Goal: Task Accomplishment & Management: Complete application form

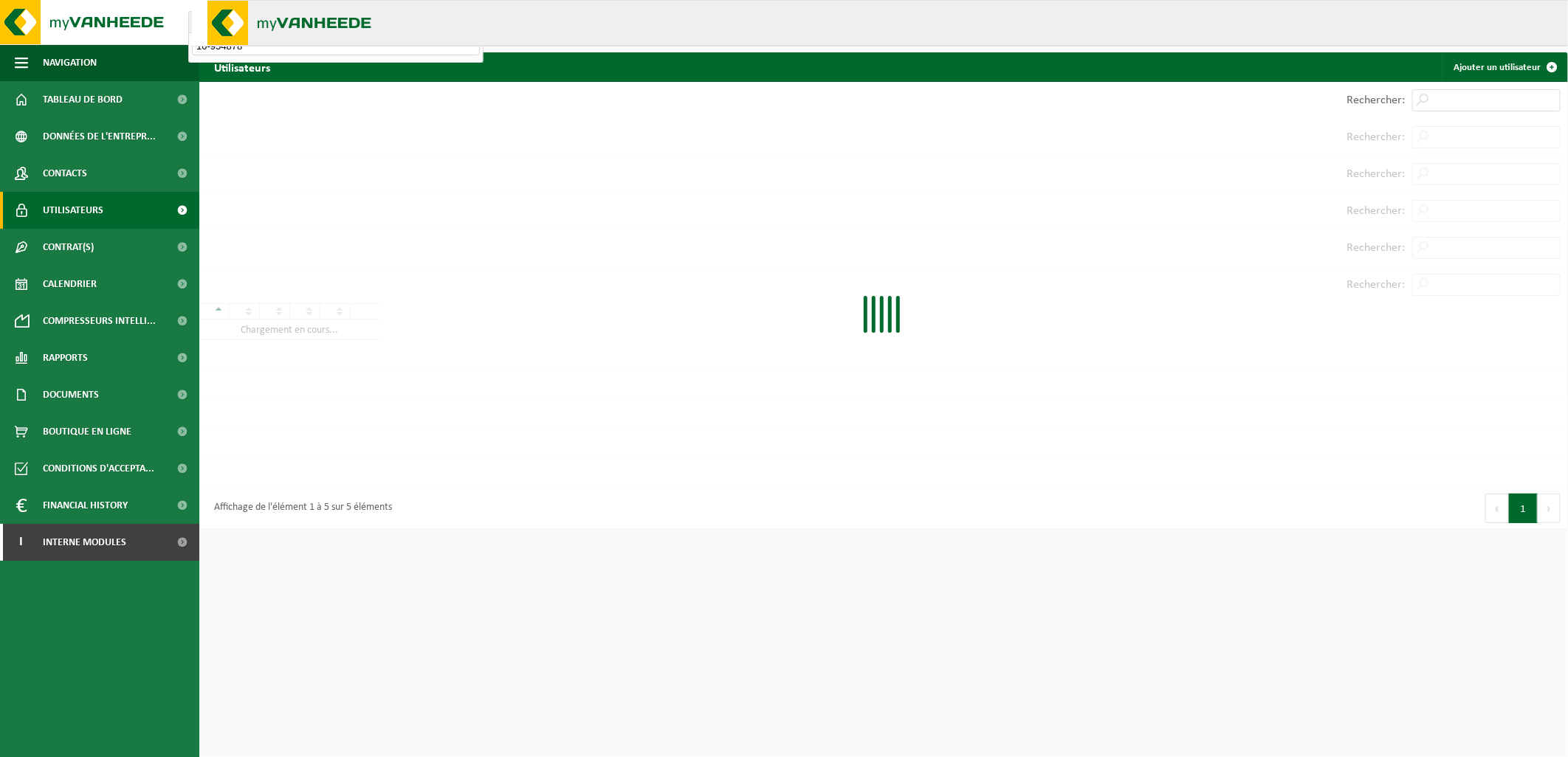
type input "10-954878"
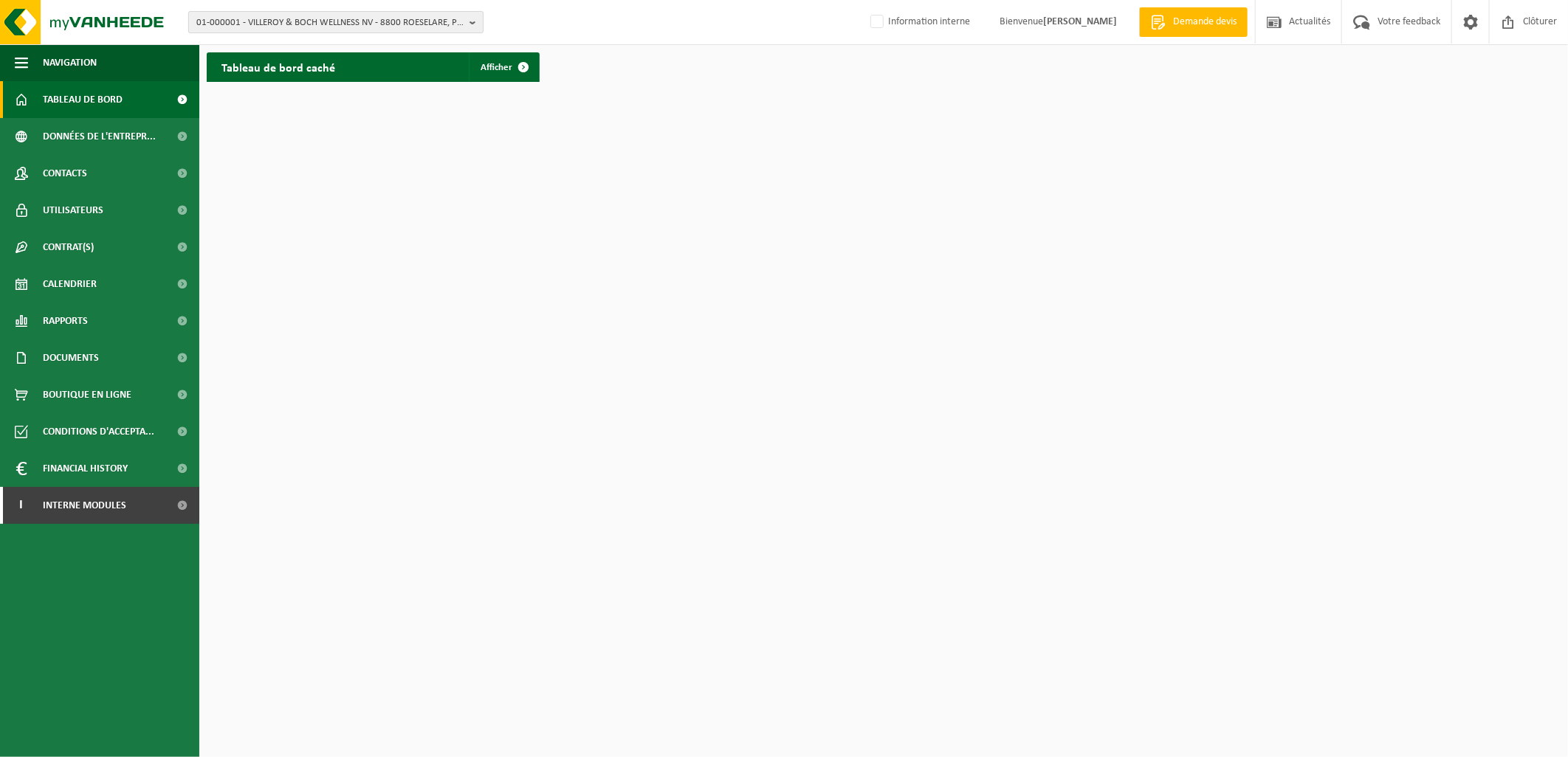
click at [301, 28] on span "01-000001 - VILLEROY & BOCH WELLNESS NV - 8800 ROESELARE, POPULIERSTRAAT 1" at bounding box center [330, 23] width 267 height 22
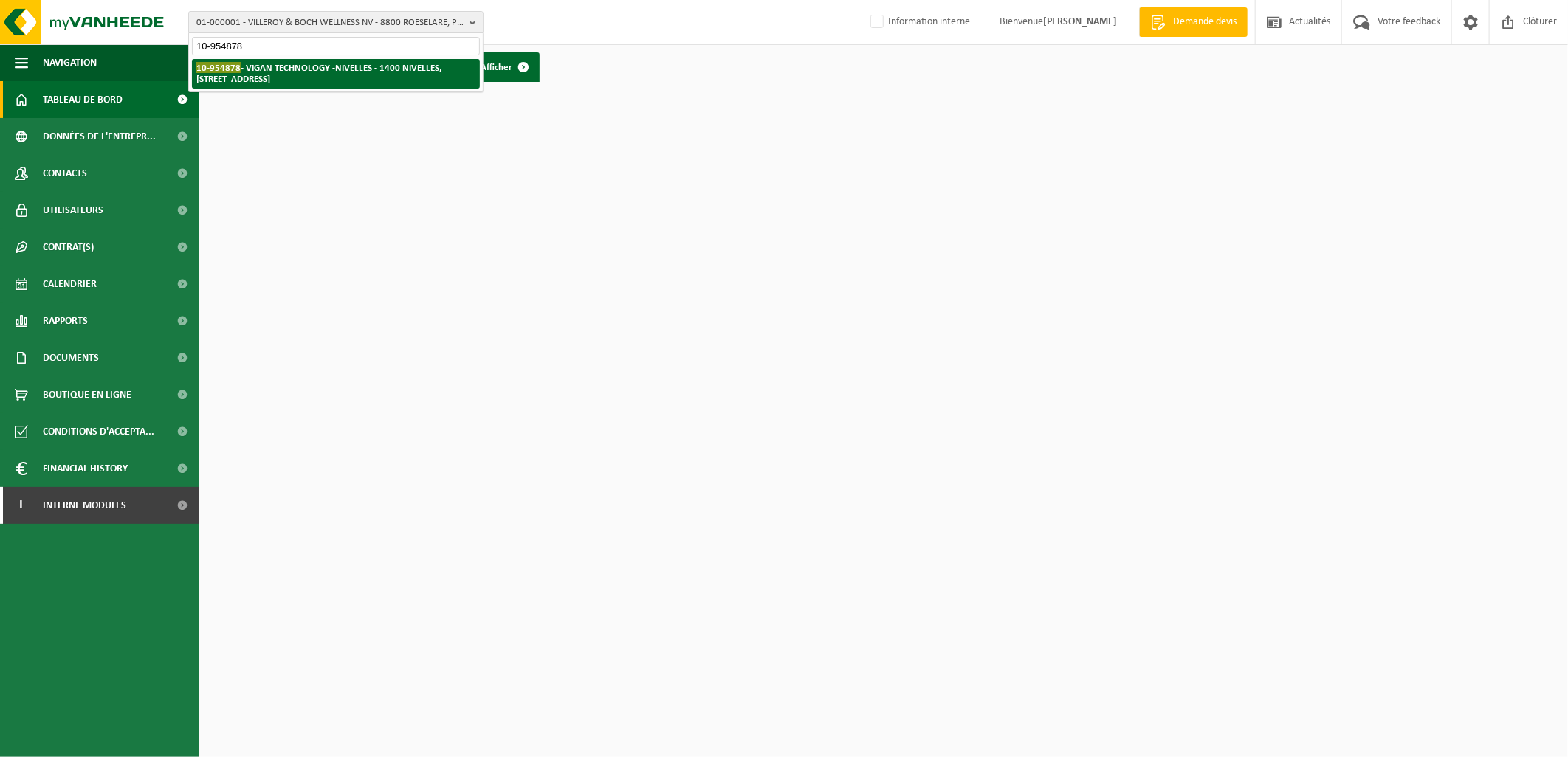
type input "10-954878"
click at [289, 62] on strong "10-954878 - VIGAN TECHNOLOGY -NIVELLES - 1400 NIVELLES, RUE DE L'INDUSTRIE 16" at bounding box center [319, 73] width 245 height 22
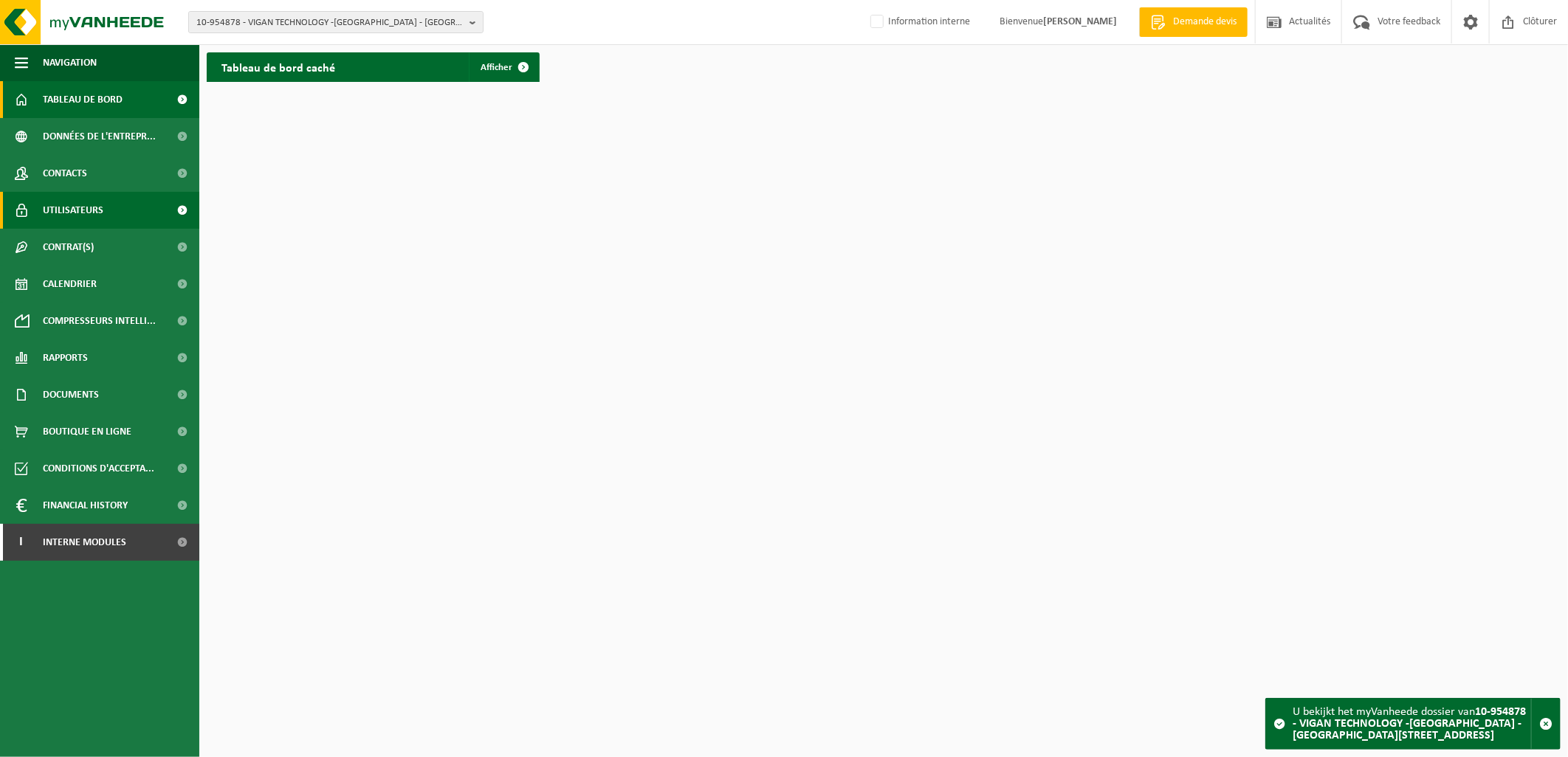
click at [91, 224] on span "Utilisateurs" at bounding box center [72, 210] width 60 height 37
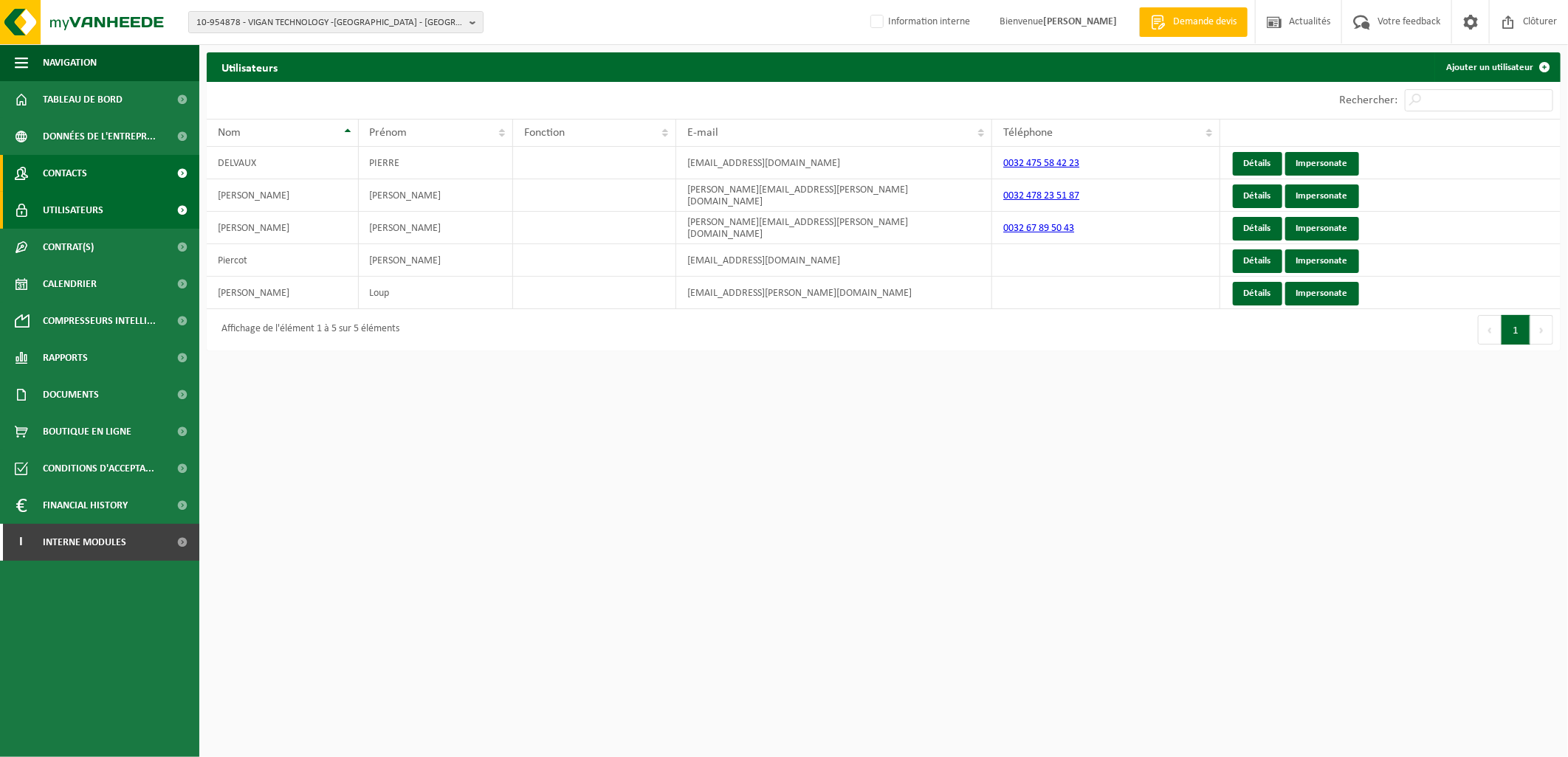
click at [75, 180] on span "Contacts" at bounding box center [64, 173] width 45 height 37
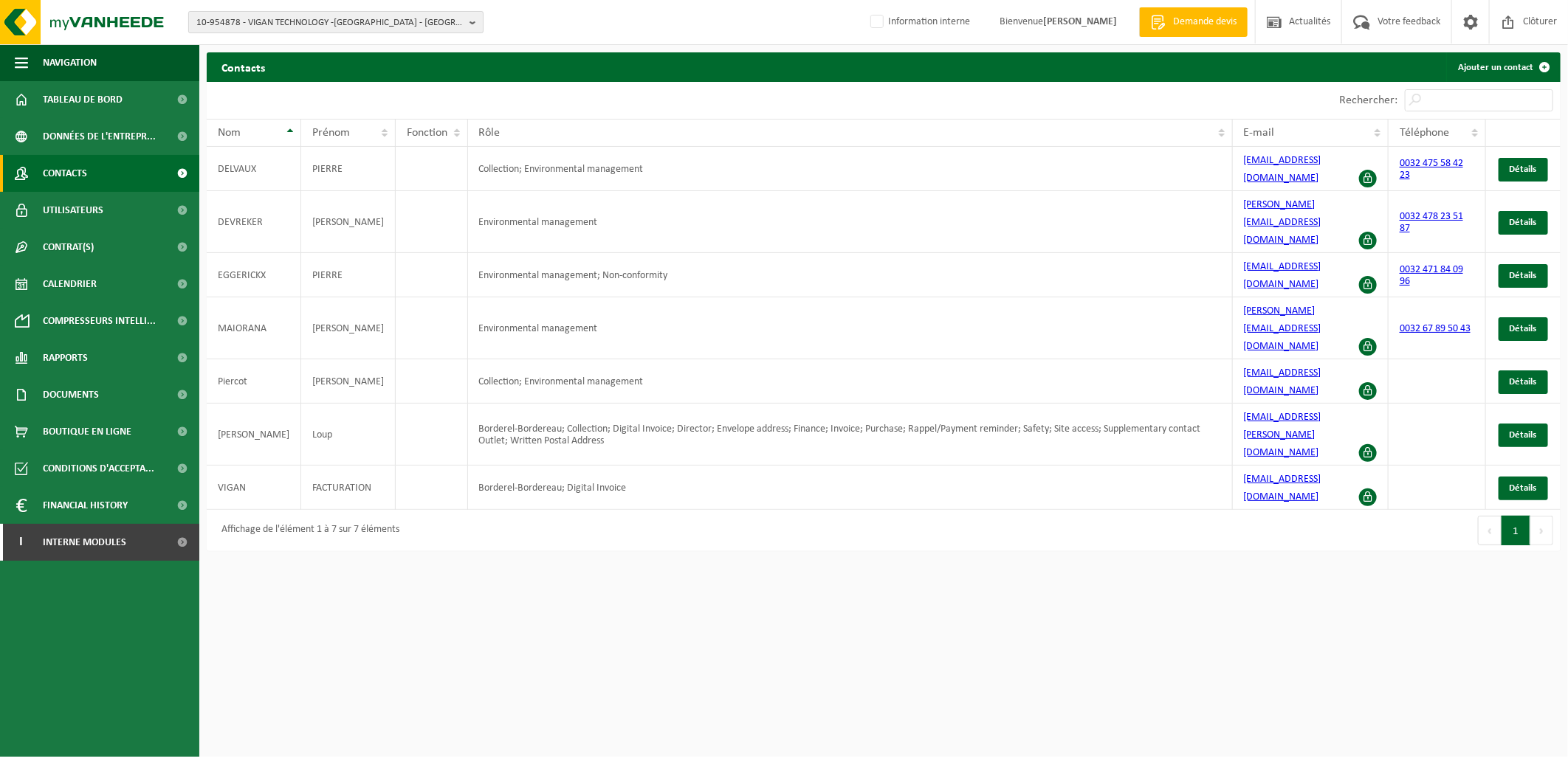
click at [367, 20] on span "10-954878 - VIGAN TECHNOLOGY -[GEOGRAPHIC_DATA] - [GEOGRAPHIC_DATA][STREET_ADDR…" at bounding box center [330, 23] width 267 height 22
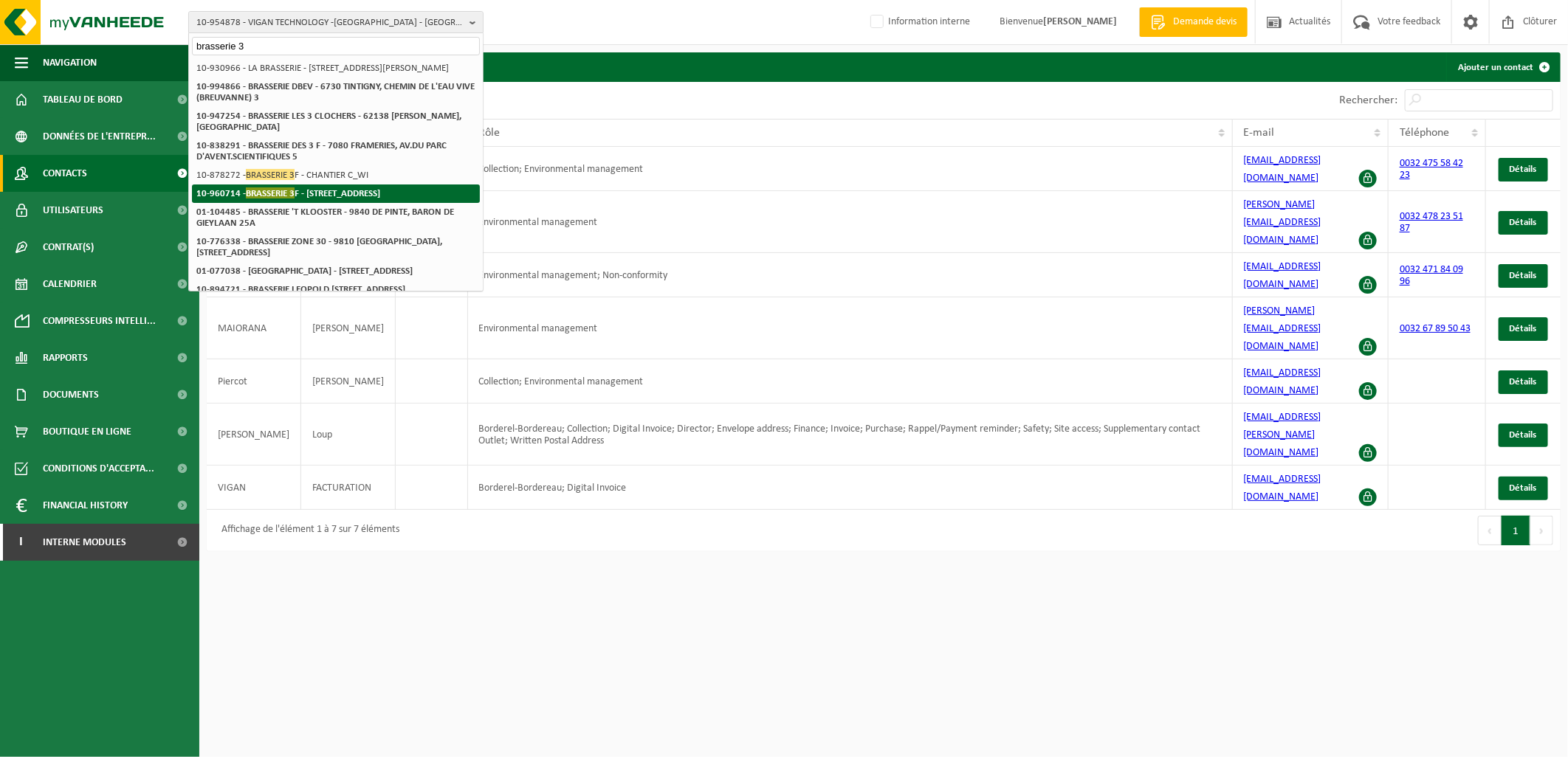
type input "brasserie 3"
click at [252, 198] on strong "10-960714 - BRASSERIE 3 F - 7080 [STREET_ADDRESS]" at bounding box center [288, 192] width 184 height 11
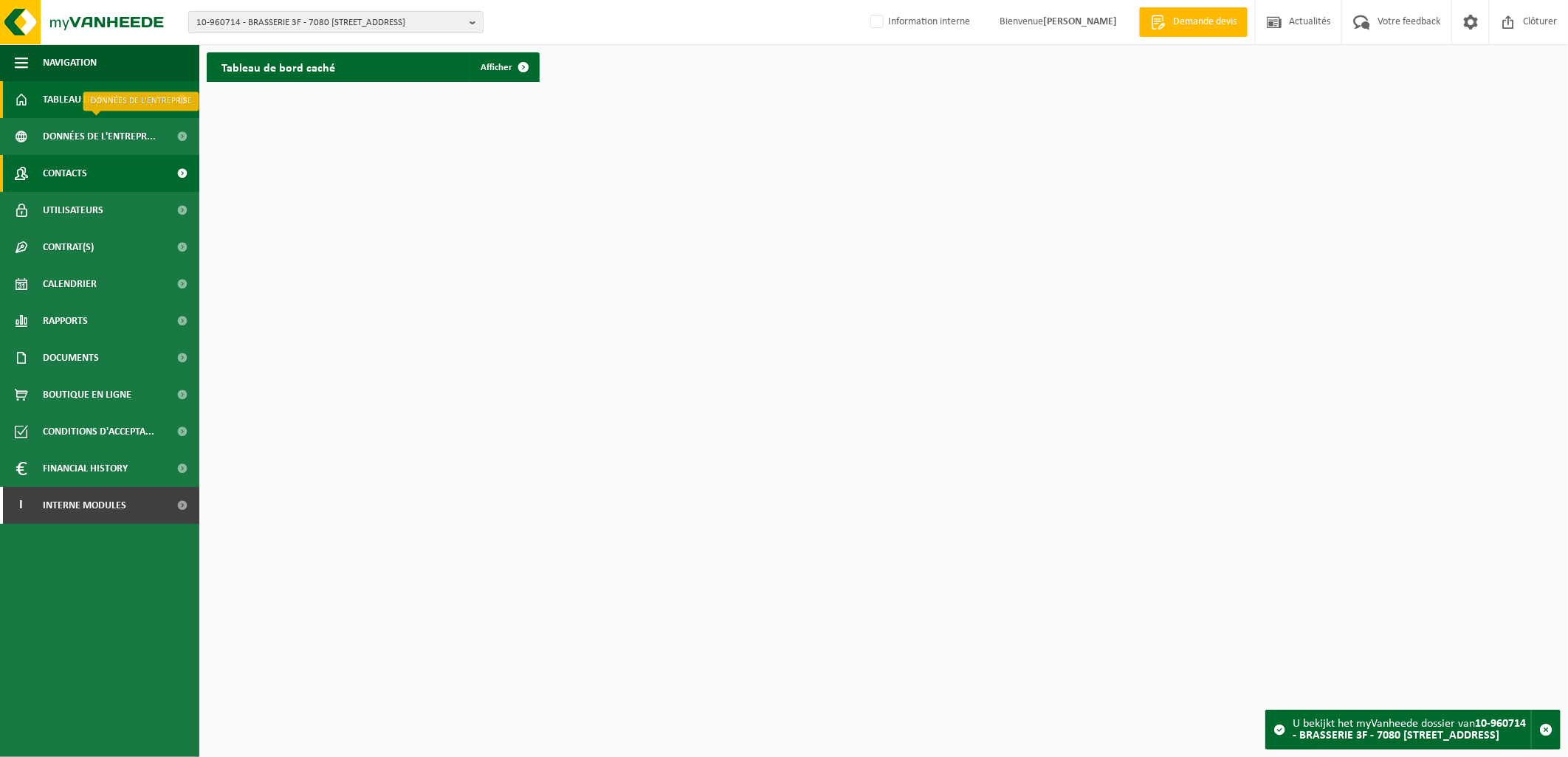
click at [71, 172] on span "Contacts" at bounding box center [64, 173] width 45 height 37
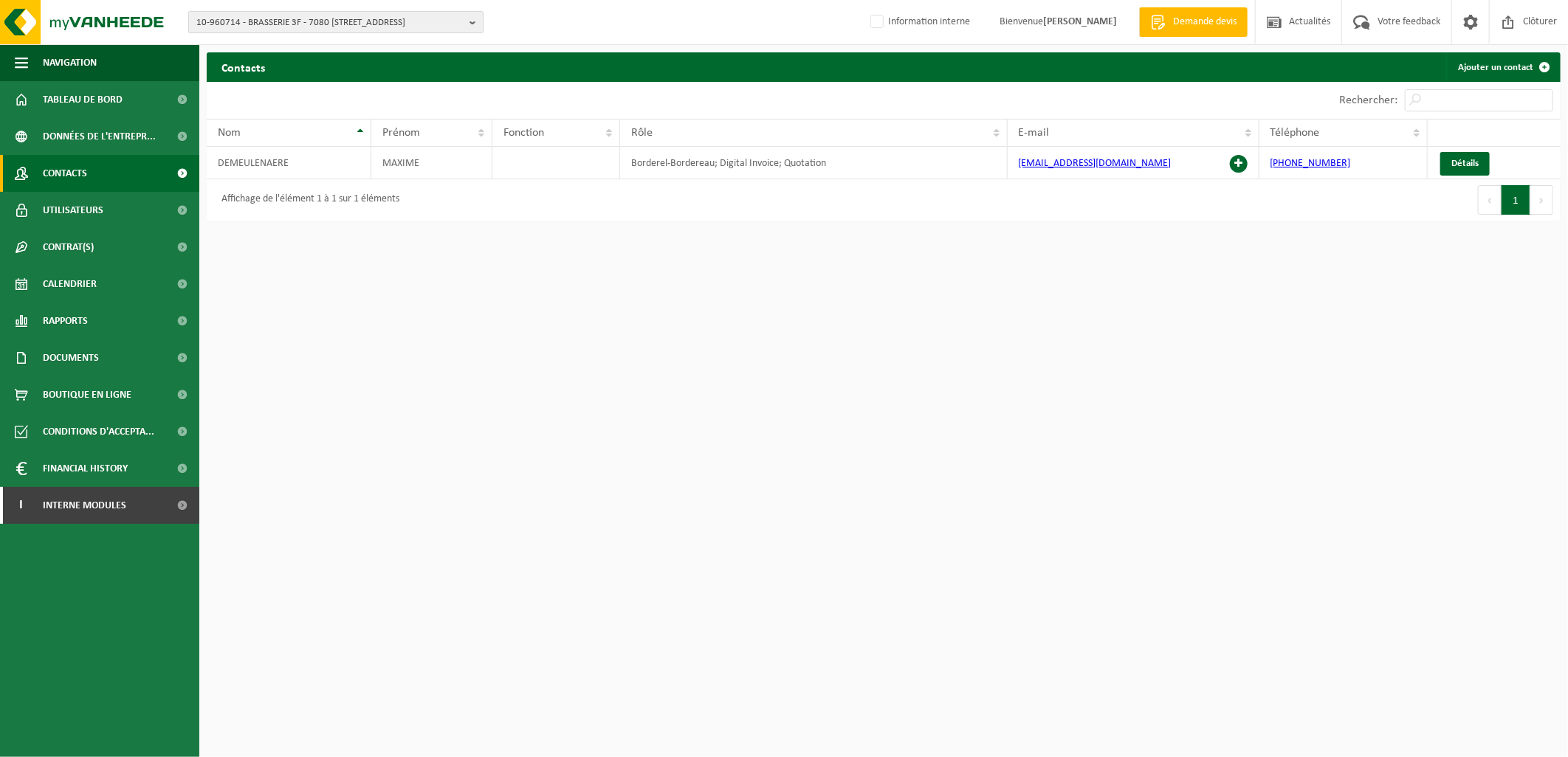
click at [259, 17] on span "10-960714 - BRASSERIE 3F - 7080 [STREET_ADDRESS]" at bounding box center [330, 23] width 267 height 22
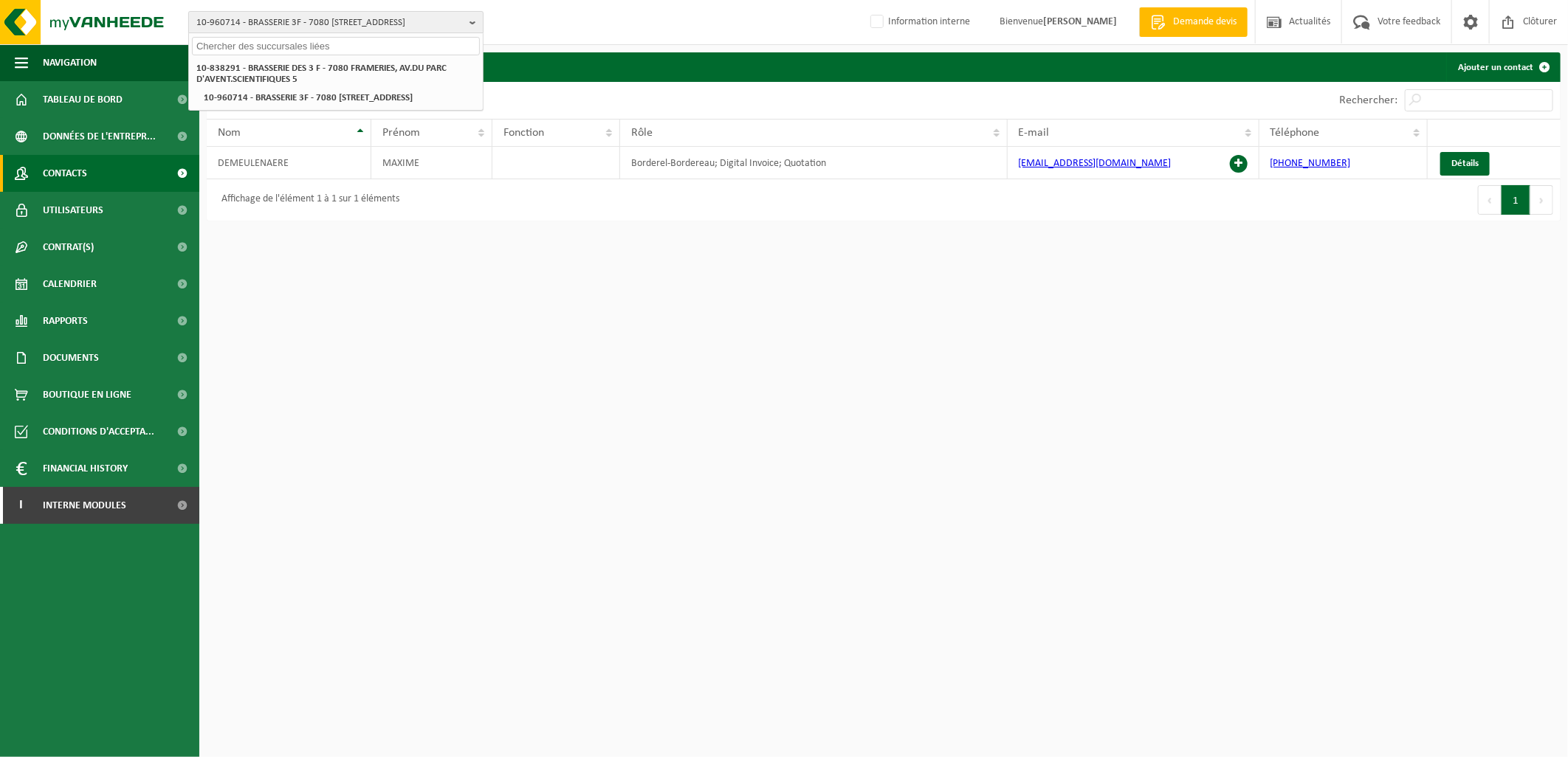
click at [252, 22] on span "10-960714 - BRASSERIE 3F - 7080 [STREET_ADDRESS]" at bounding box center [330, 23] width 267 height 22
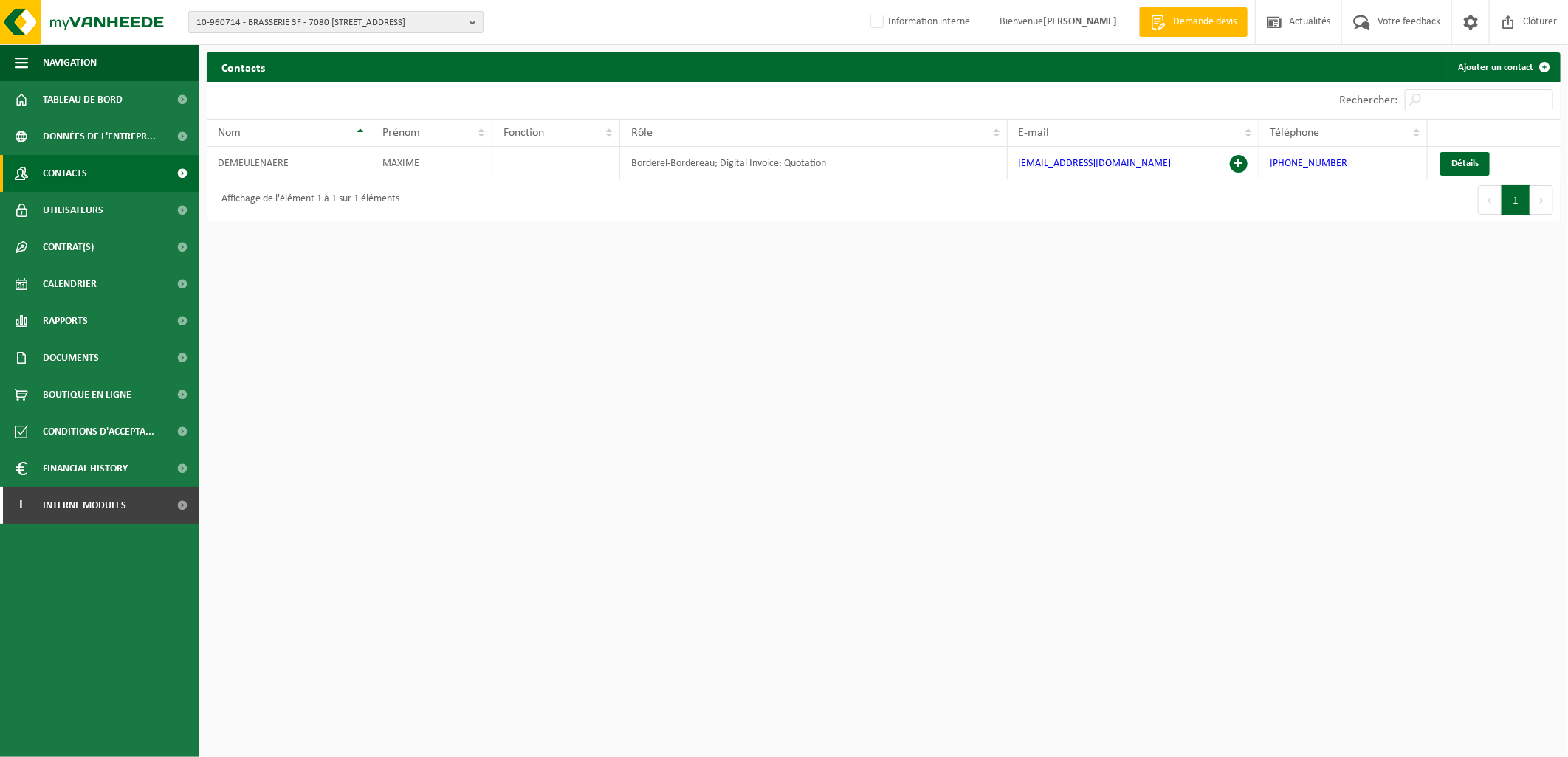
click at [245, 22] on span "10-960714 - BRASSERIE 3F - 7080 [STREET_ADDRESS]" at bounding box center [330, 23] width 267 height 22
type input "10-838291"
click at [307, 74] on li "10-838291 - BRASSERIE DES 3 F - 7080 FRAMERIES, AV.DU PARC D'AVENT.SCIENTIFIQUE…" at bounding box center [336, 74] width 288 height 30
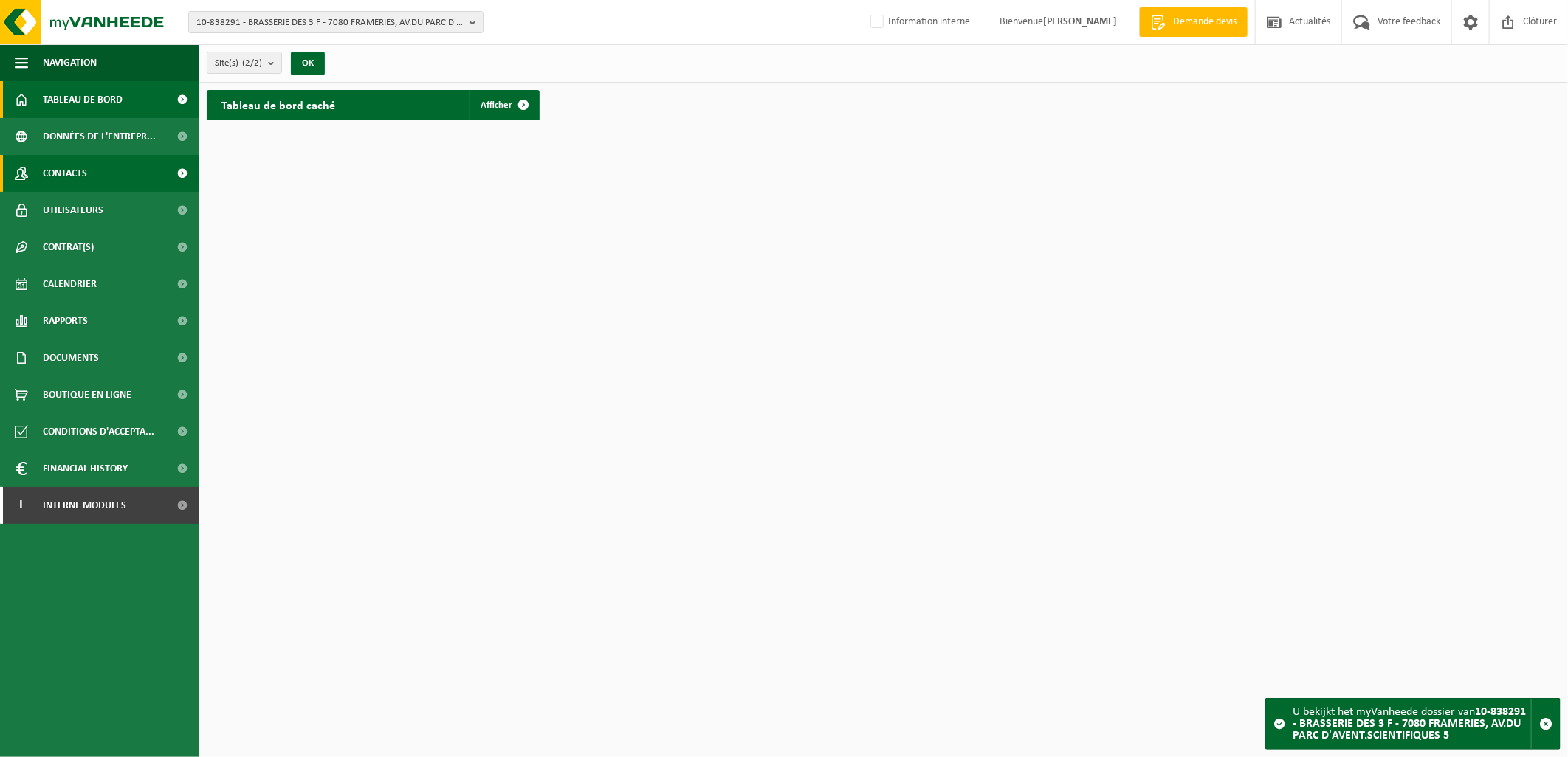
click at [87, 180] on link "Contacts" at bounding box center [99, 173] width 199 height 37
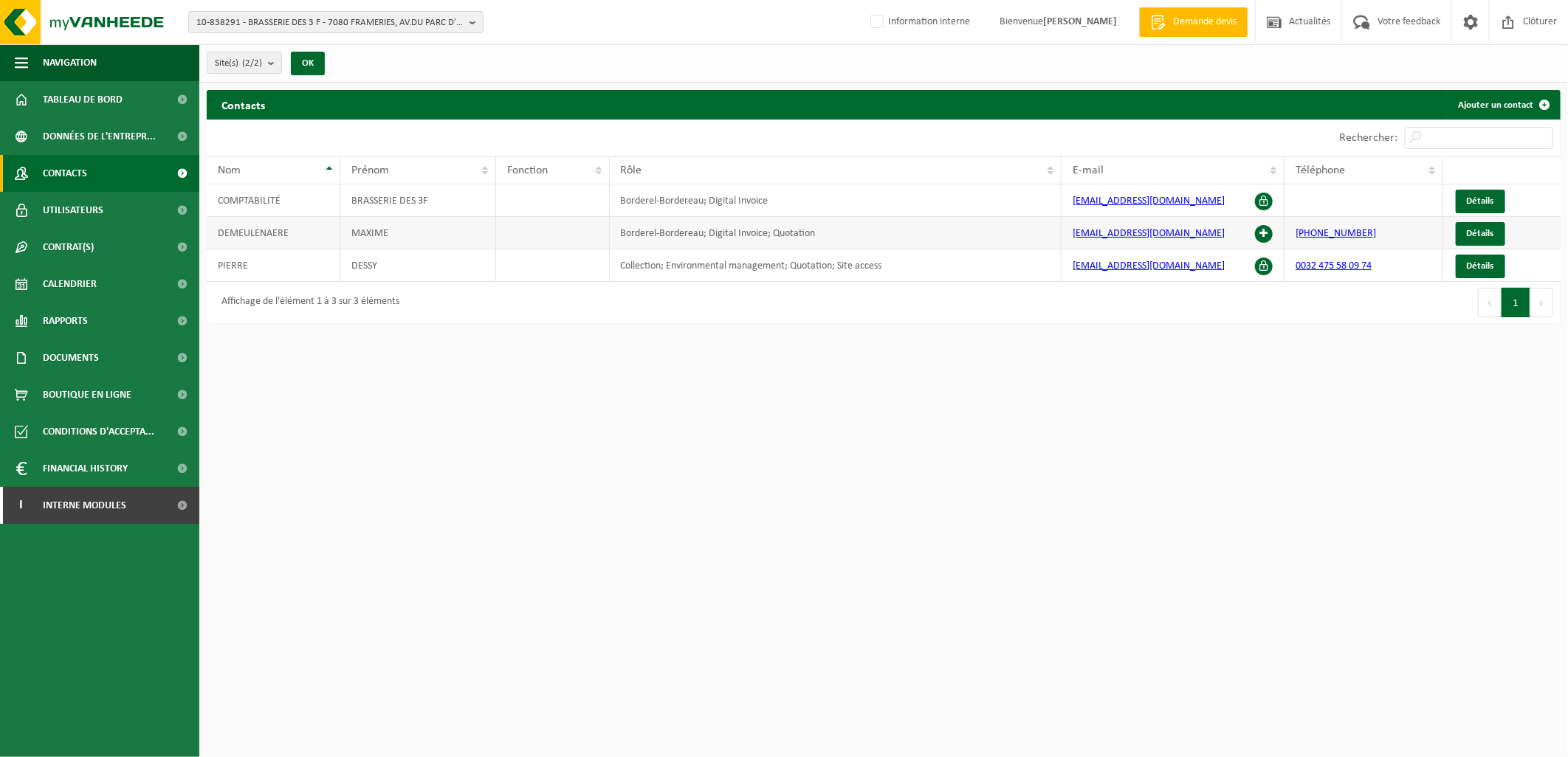
click at [1265, 230] on span at bounding box center [1264, 234] width 18 height 18
click at [119, 207] on link "Utilisateurs" at bounding box center [99, 210] width 199 height 37
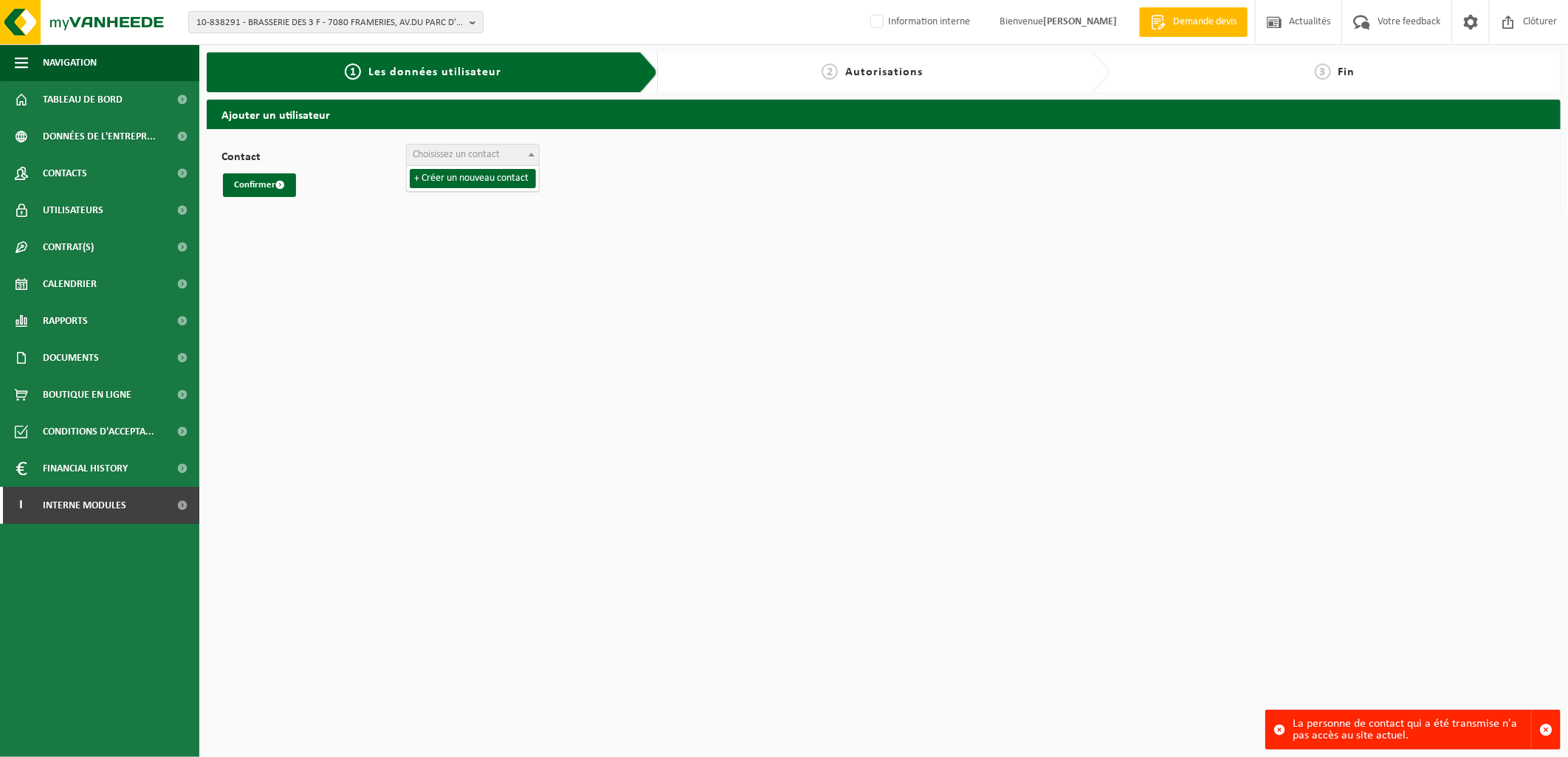
click at [470, 149] on span "Choisissez un contact" at bounding box center [456, 154] width 87 height 11
click at [475, 152] on span "Choisissez un contact" at bounding box center [456, 154] width 87 height 11
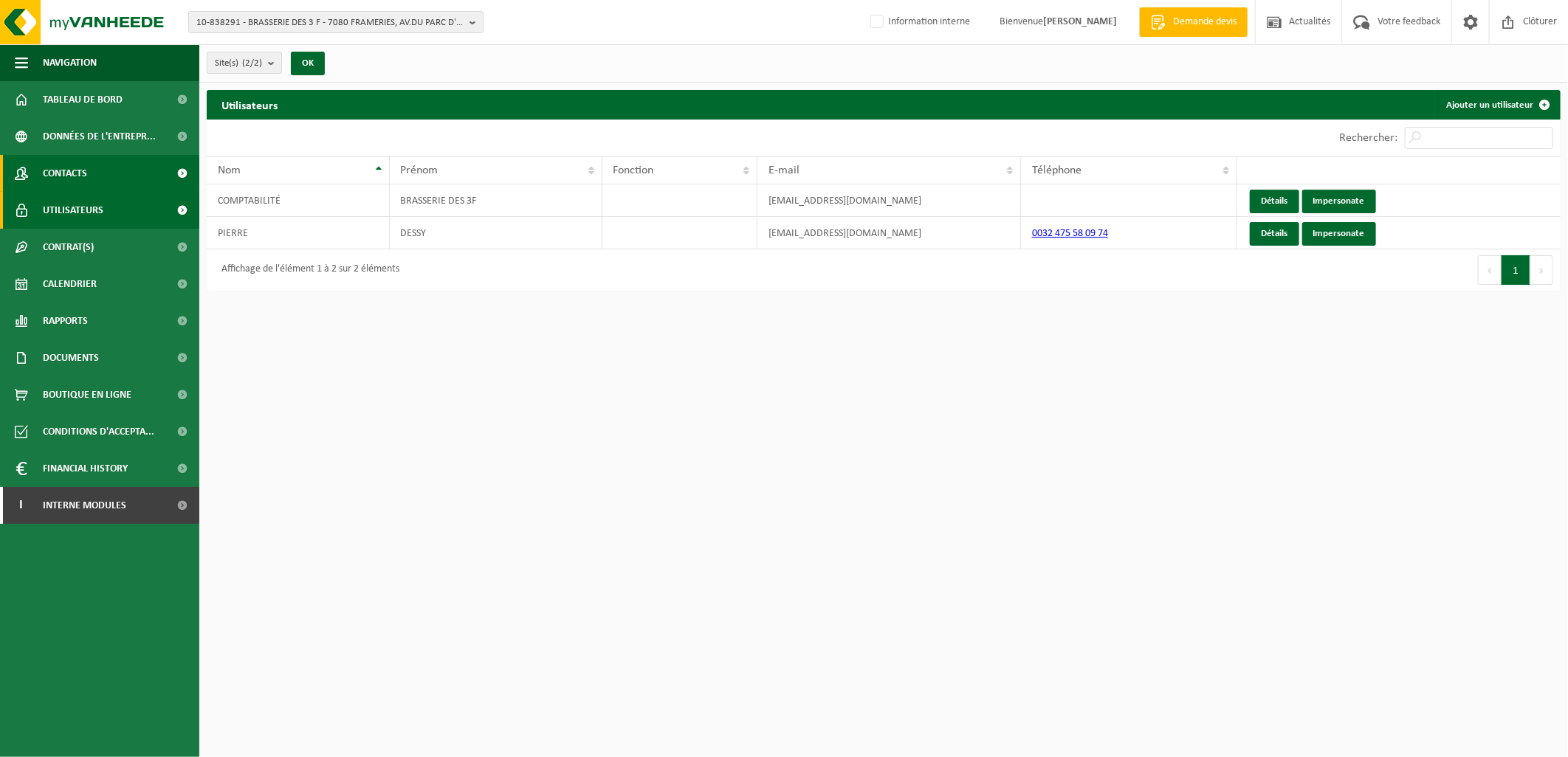
click at [112, 166] on link "Contacts" at bounding box center [99, 173] width 199 height 37
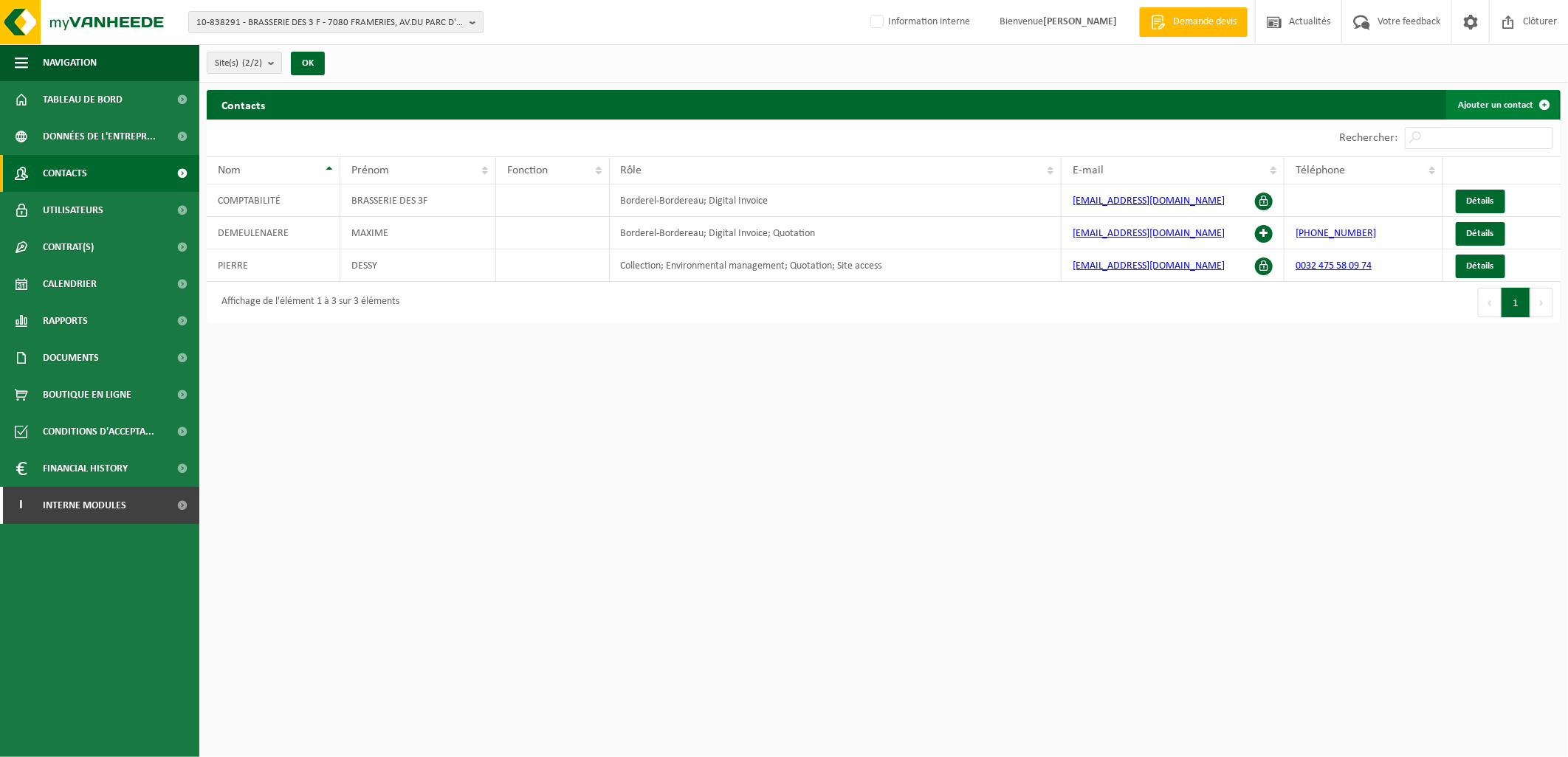
click at [1462, 98] on link "Ajouter un contact" at bounding box center [1503, 105] width 113 height 30
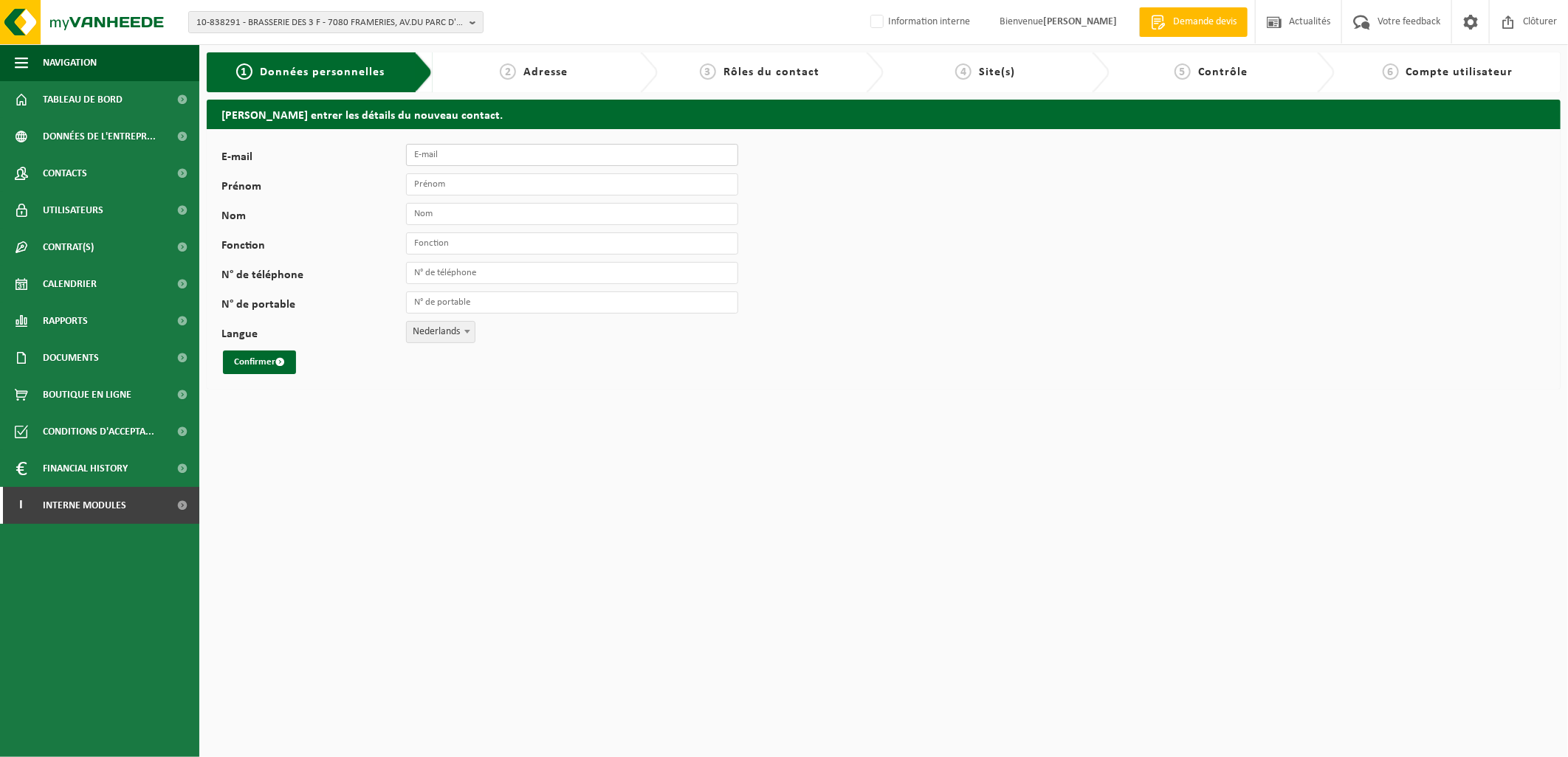
click at [458, 162] on input "E-mail" at bounding box center [572, 154] width 333 height 22
click at [436, 155] on input "E-mail" at bounding box center [572, 154] width 333 height 22
paste input "[PERSON_NAME][EMAIL_ADDRESS][DOMAIN_NAME]"
type input "[PERSON_NAME][EMAIL_ADDRESS][DOMAIN_NAME]"
click at [448, 184] on input "Prénom" at bounding box center [572, 184] width 333 height 22
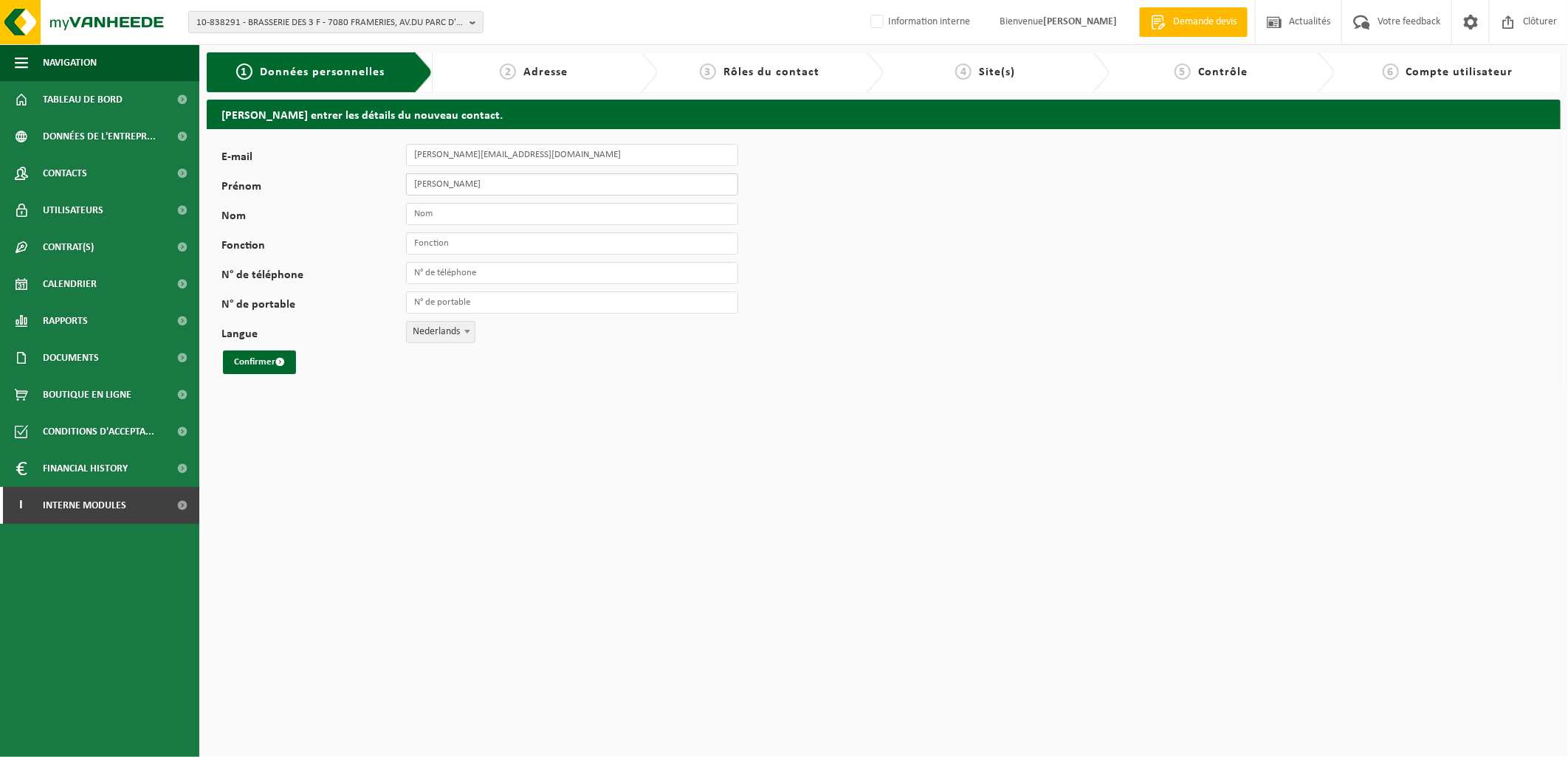
type input "Romain"
click at [437, 212] on input "Nom" at bounding box center [572, 214] width 333 height 22
type input "Latour"
click at [448, 238] on input "Fonction" at bounding box center [572, 243] width 333 height 22
type input "Responsable"
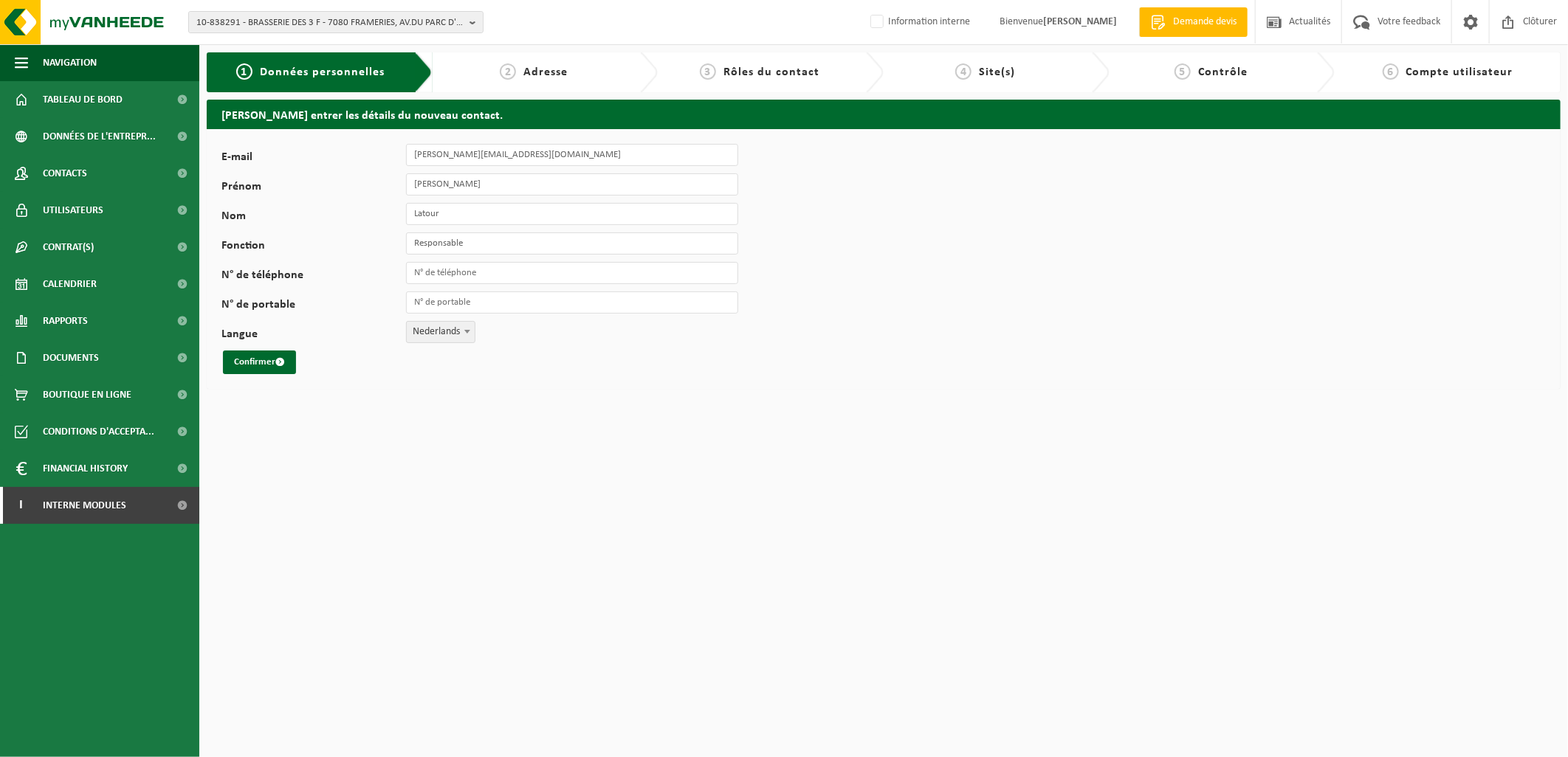
click at [456, 334] on span "Nederlands" at bounding box center [441, 331] width 68 height 21
select select "1"
click at [220, 361] on div "E-mail r.latour@brasserie3f.be Prénom Romain Nom Latour Fonction Responsable N°…" at bounding box center [884, 259] width 1354 height 260
click at [254, 361] on button "Confirmer" at bounding box center [259, 362] width 73 height 24
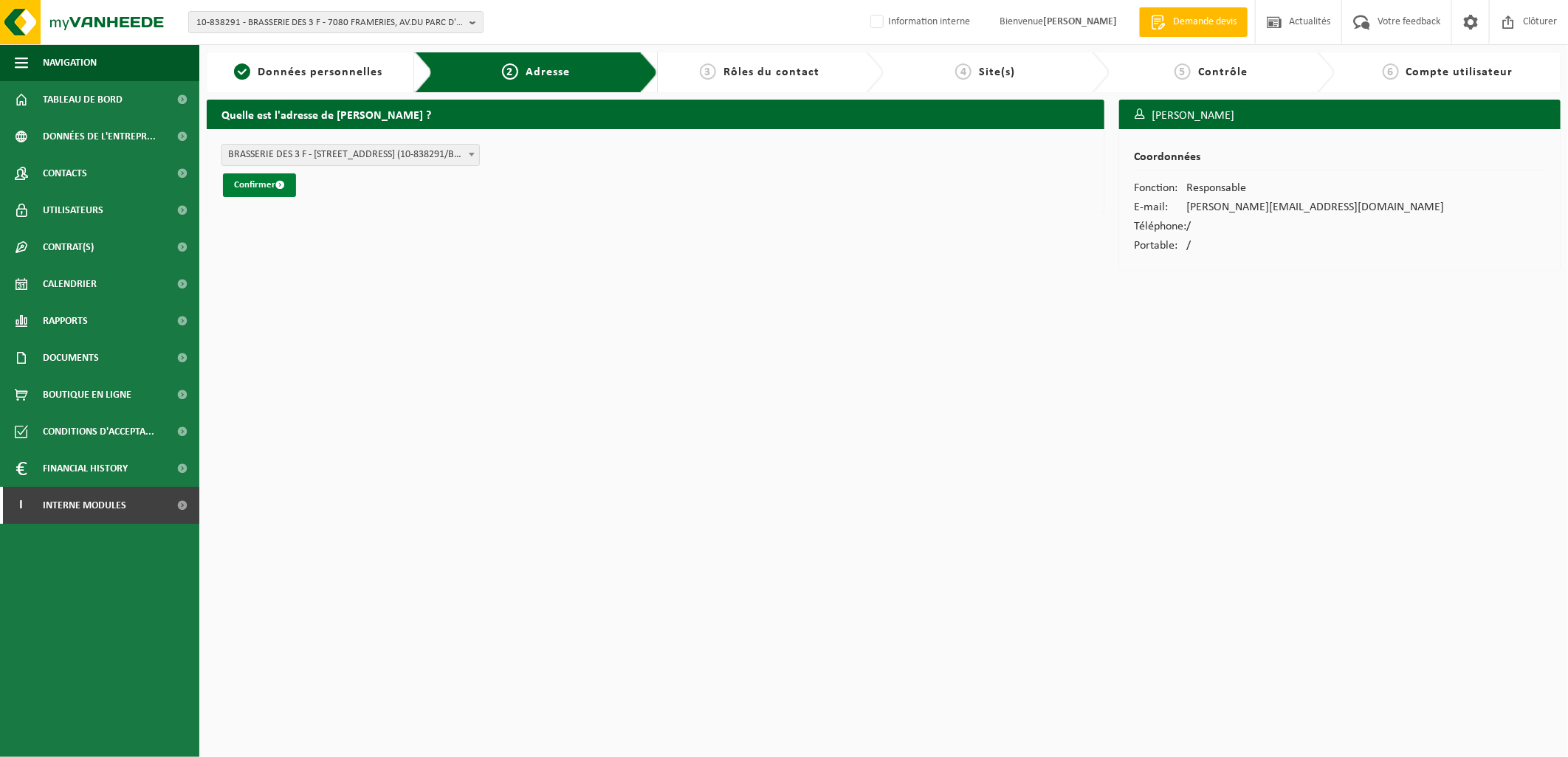
click at [271, 185] on button "Confirmer" at bounding box center [259, 185] width 73 height 24
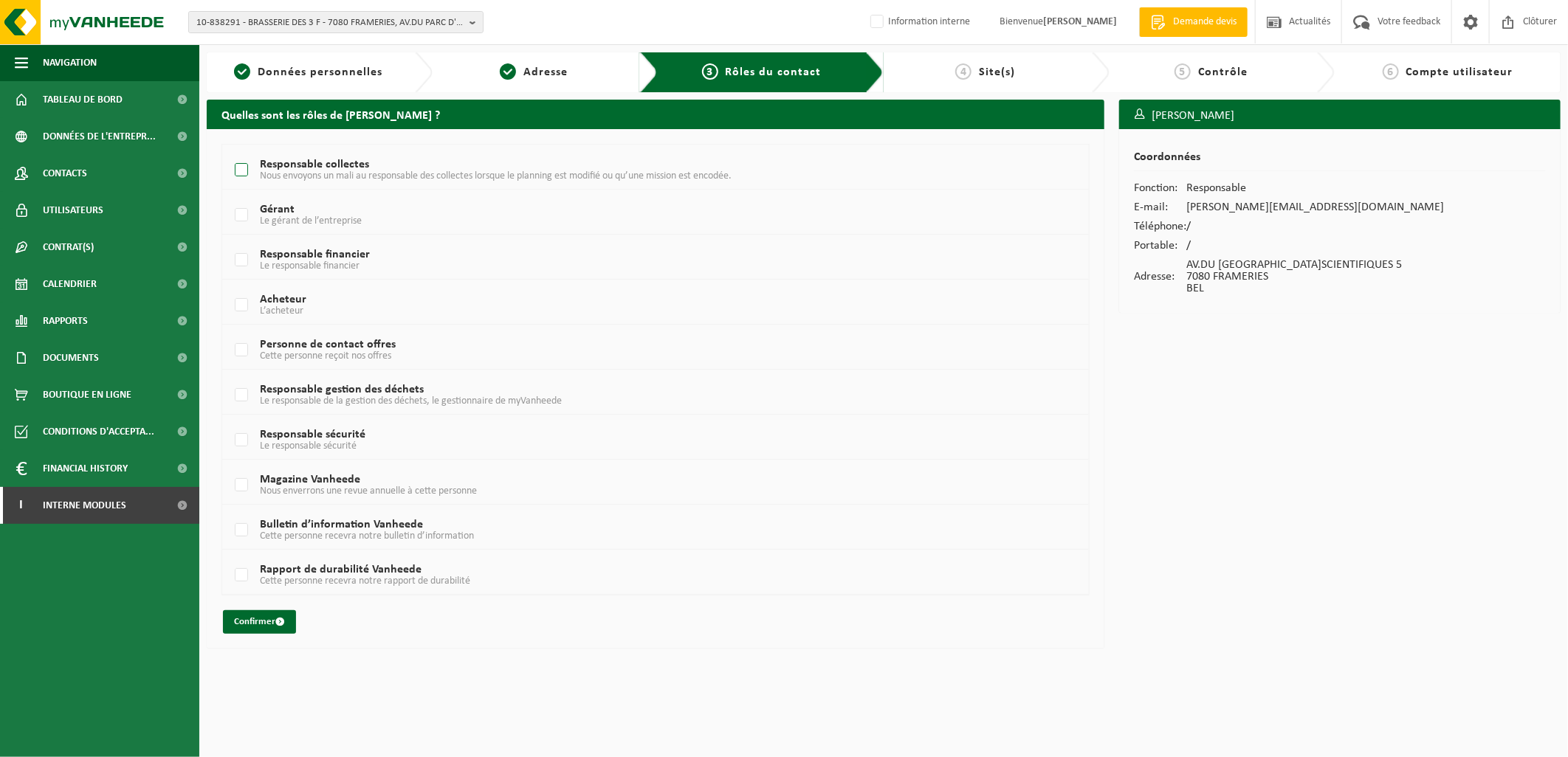
click at [245, 164] on label "Responsable collectes Nous envoyons un mali au responsable des collectes lorsqu…" at bounding box center [619, 170] width 774 height 22
click at [230, 152] on input "Responsable collectes Nous envoyons un mali au responsable des collectes lorsqu…" at bounding box center [229, 151] width 1 height 1
checkbox input "true"
click at [242, 214] on label "Gérant Le gérant de l’entreprise" at bounding box center [619, 216] width 774 height 22
click at [230, 197] on input "Gérant Le gérant de l’entreprise" at bounding box center [229, 196] width 1 height 1
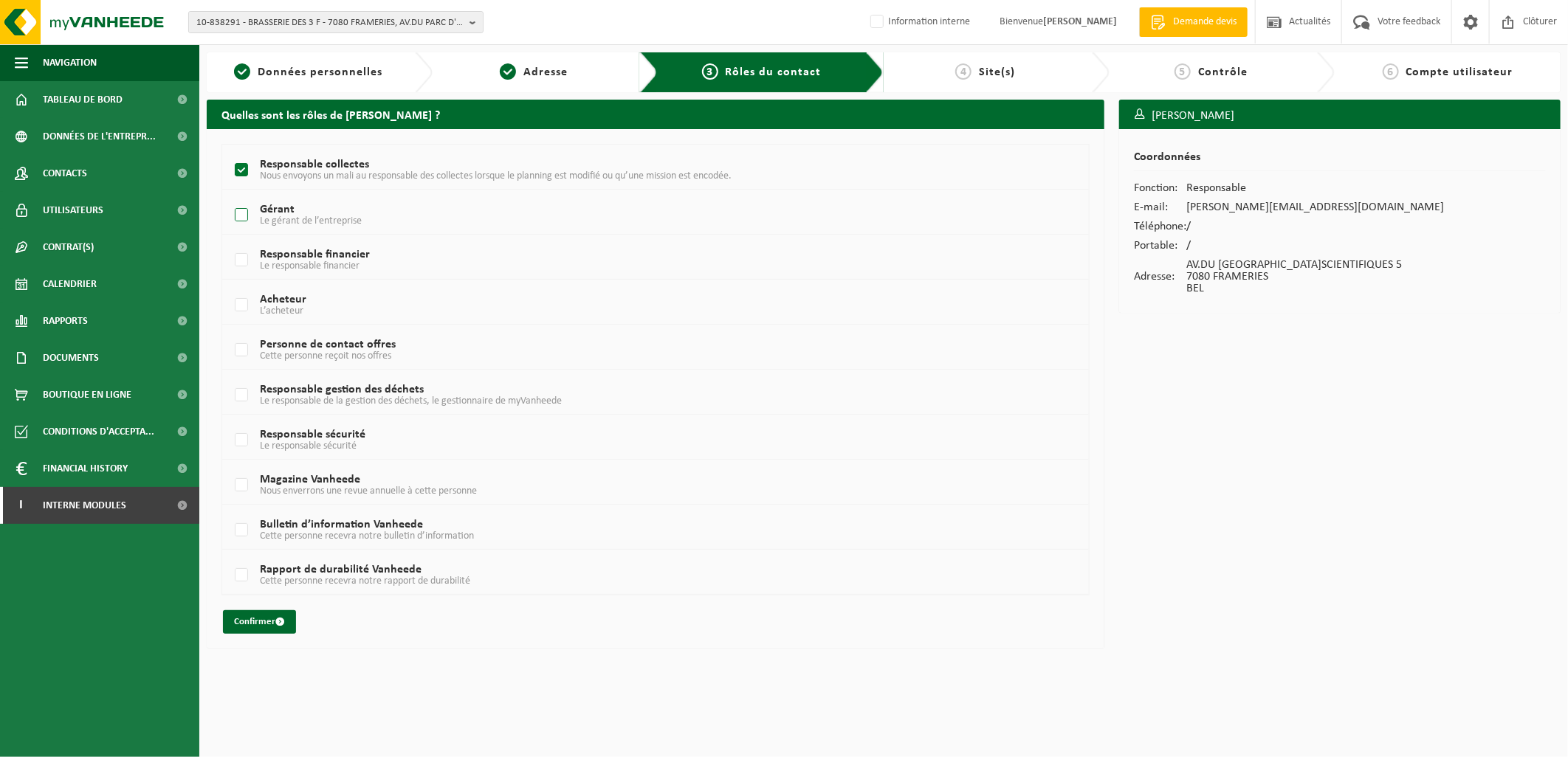
checkbox input "true"
click at [243, 257] on label "Responsable financier Le responsable financier" at bounding box center [619, 260] width 774 height 22
click at [230, 242] on input "Responsable financier Le responsable financier" at bounding box center [229, 241] width 1 height 1
checkbox input "true"
click at [268, 623] on button "Confirmer" at bounding box center [259, 622] width 73 height 24
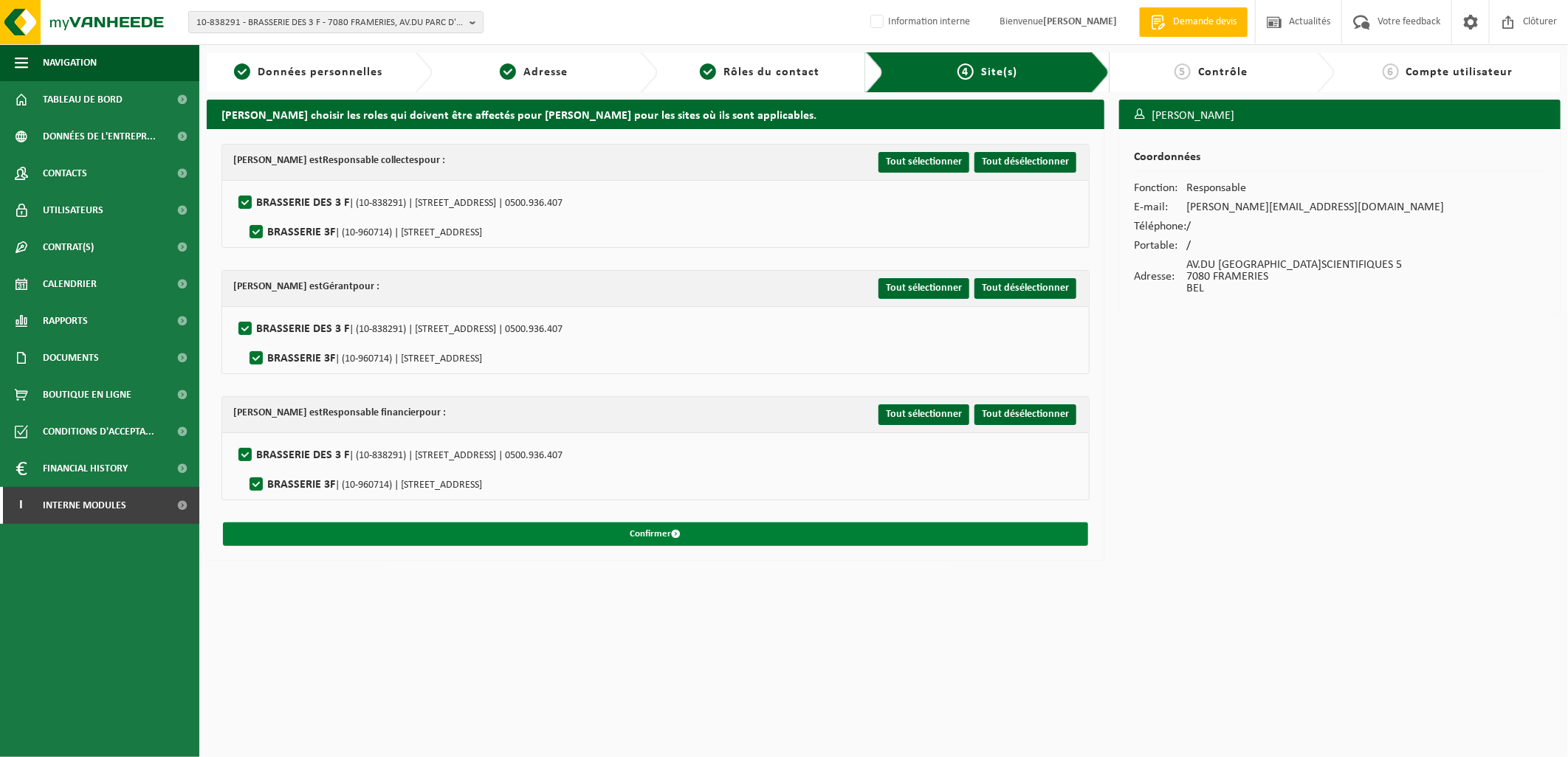
click at [711, 535] on button "Confirmer" at bounding box center [655, 534] width 865 height 24
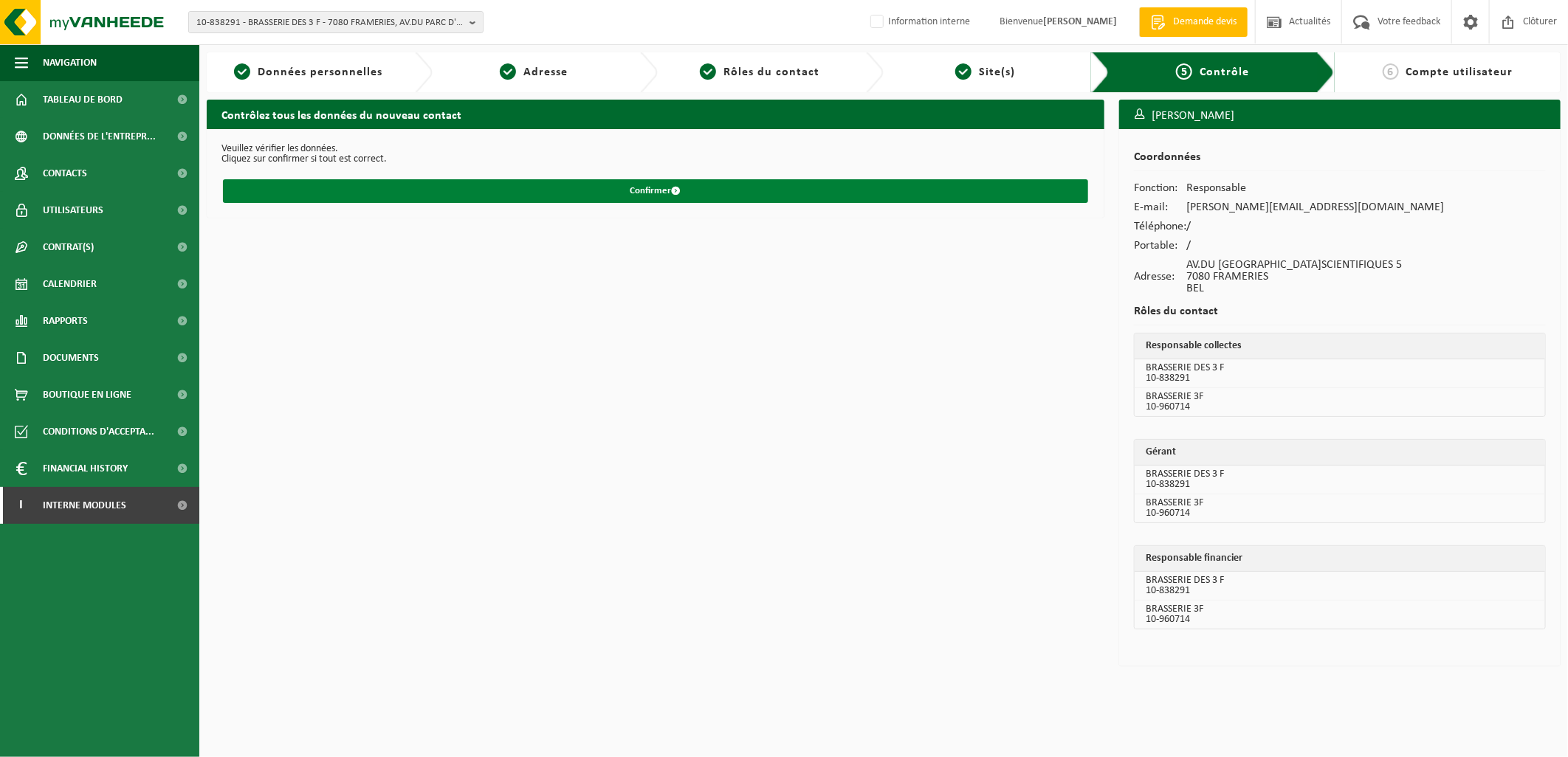
click at [669, 186] on button "Confirmer" at bounding box center [655, 191] width 865 height 24
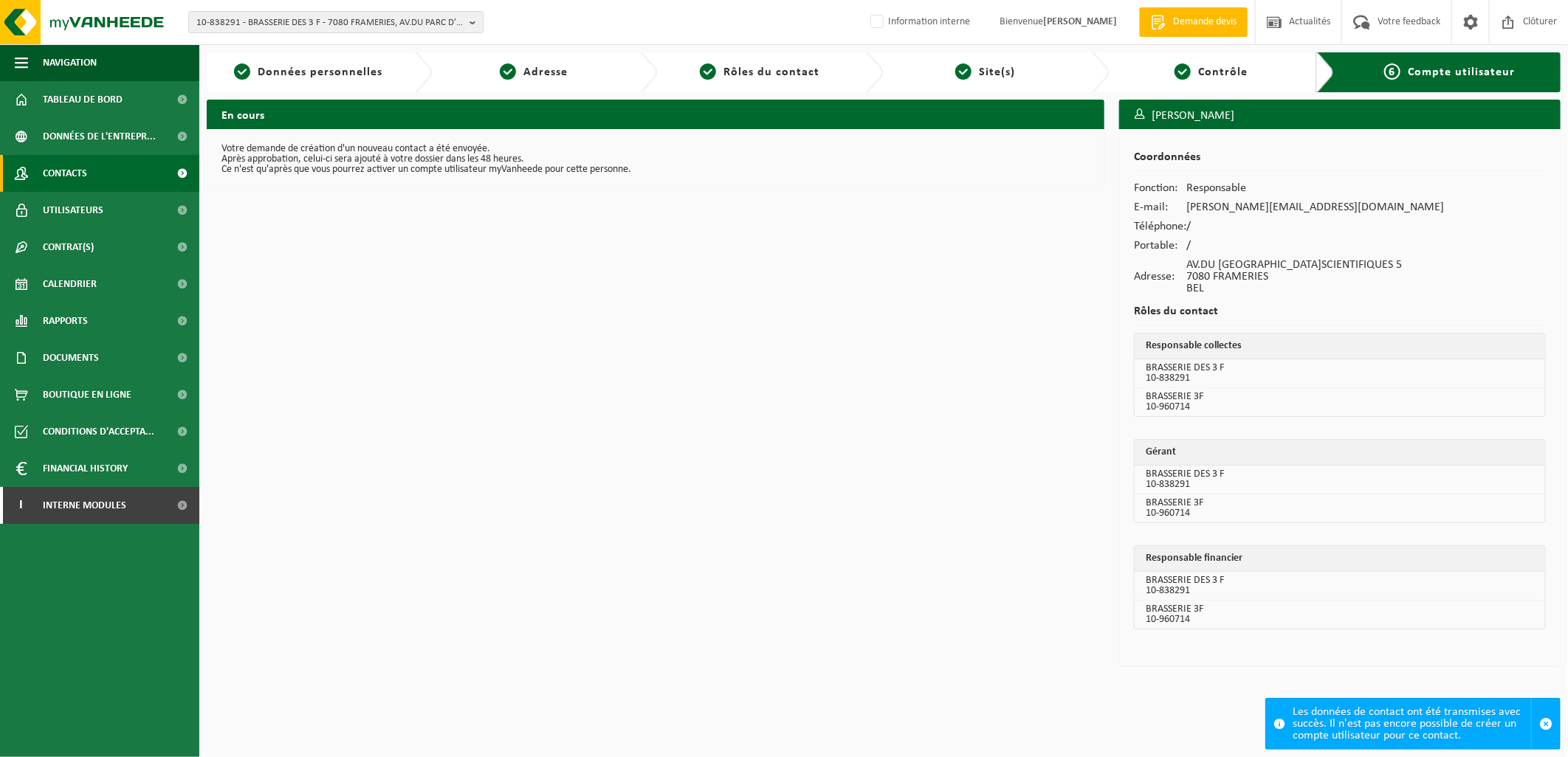
click at [70, 185] on span "Contacts" at bounding box center [64, 173] width 45 height 37
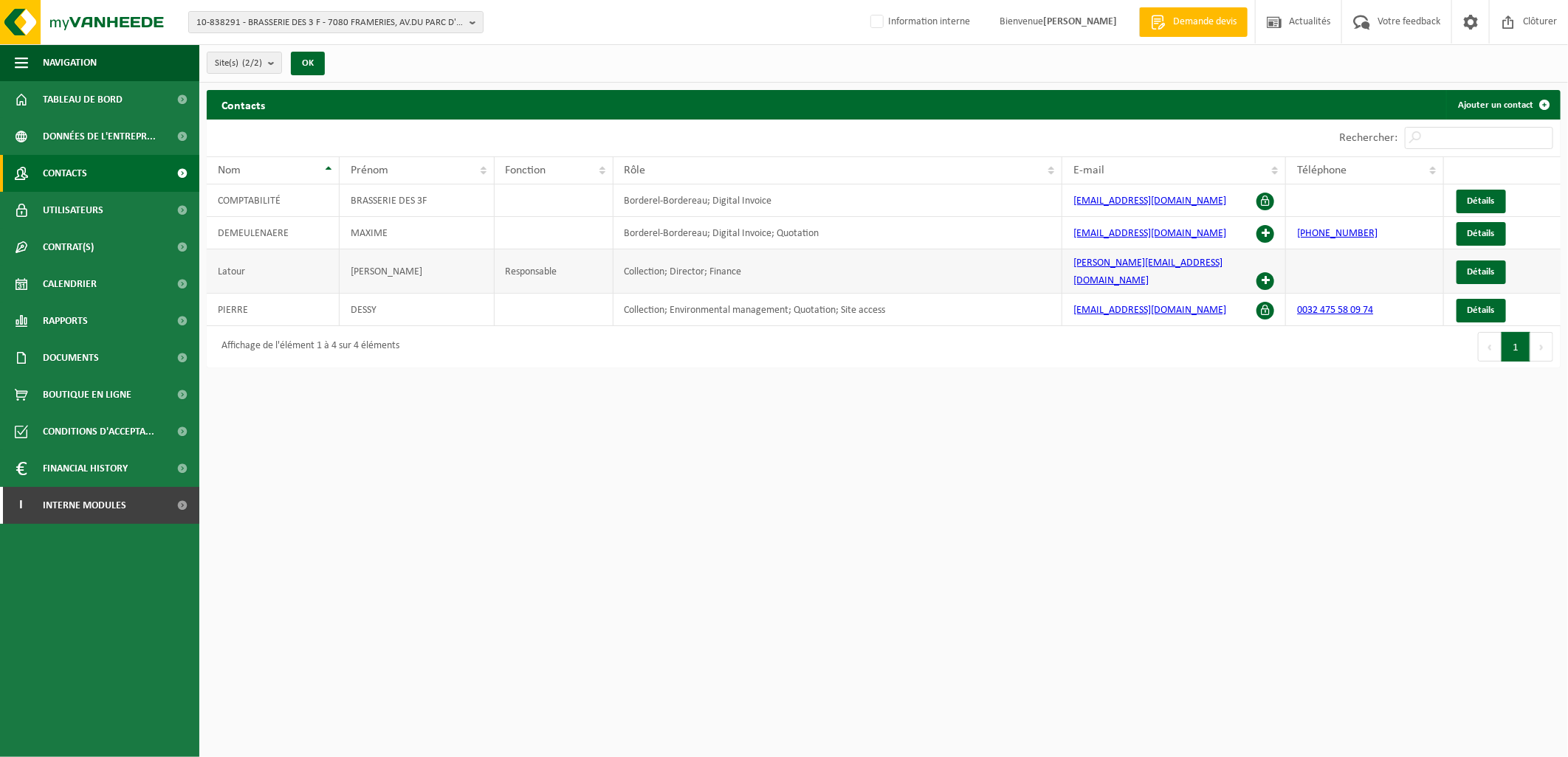
click at [1265, 272] on span at bounding box center [1265, 281] width 18 height 18
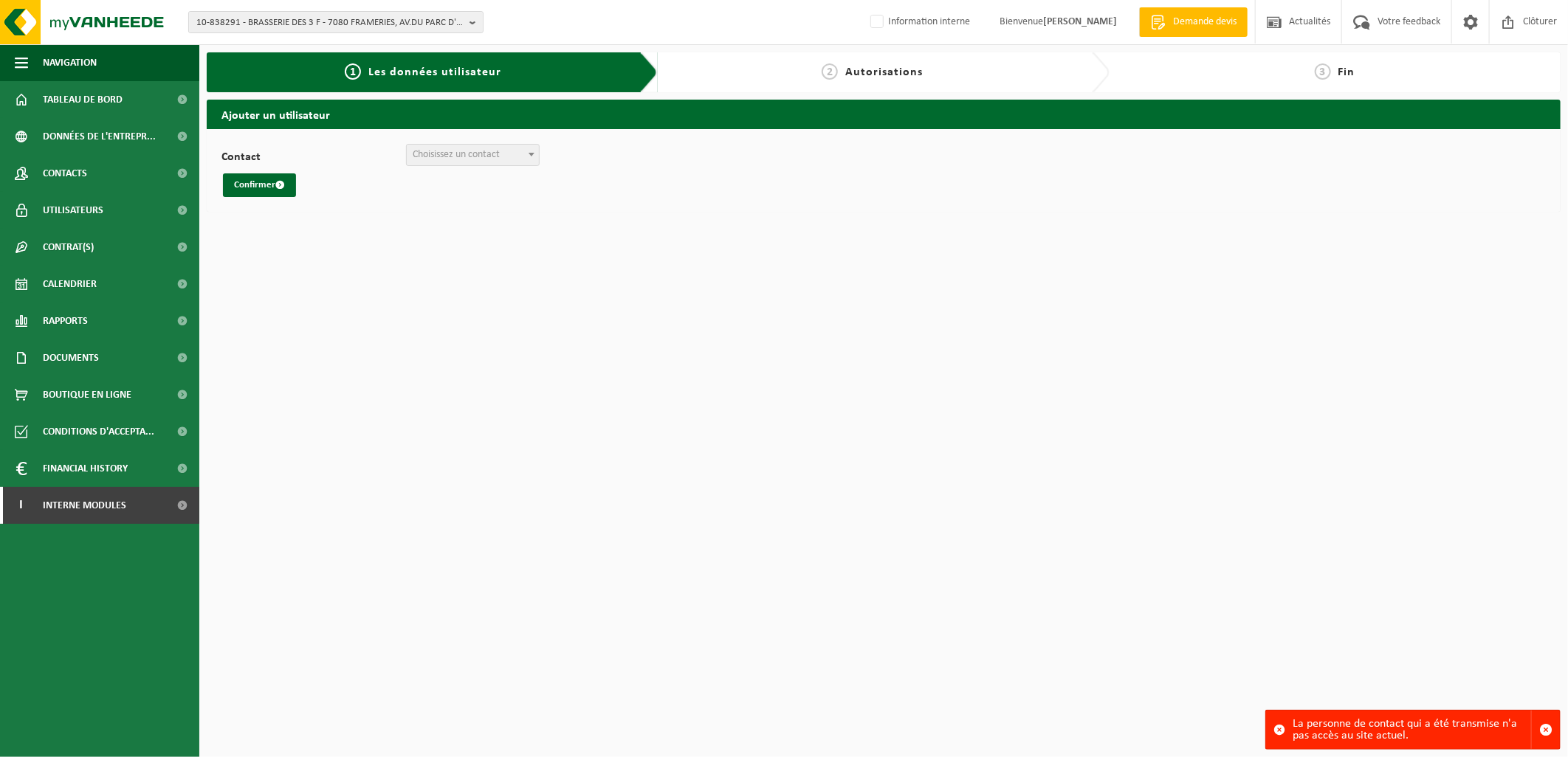
click at [527, 156] on span at bounding box center [532, 153] width 15 height 19
select select "0"
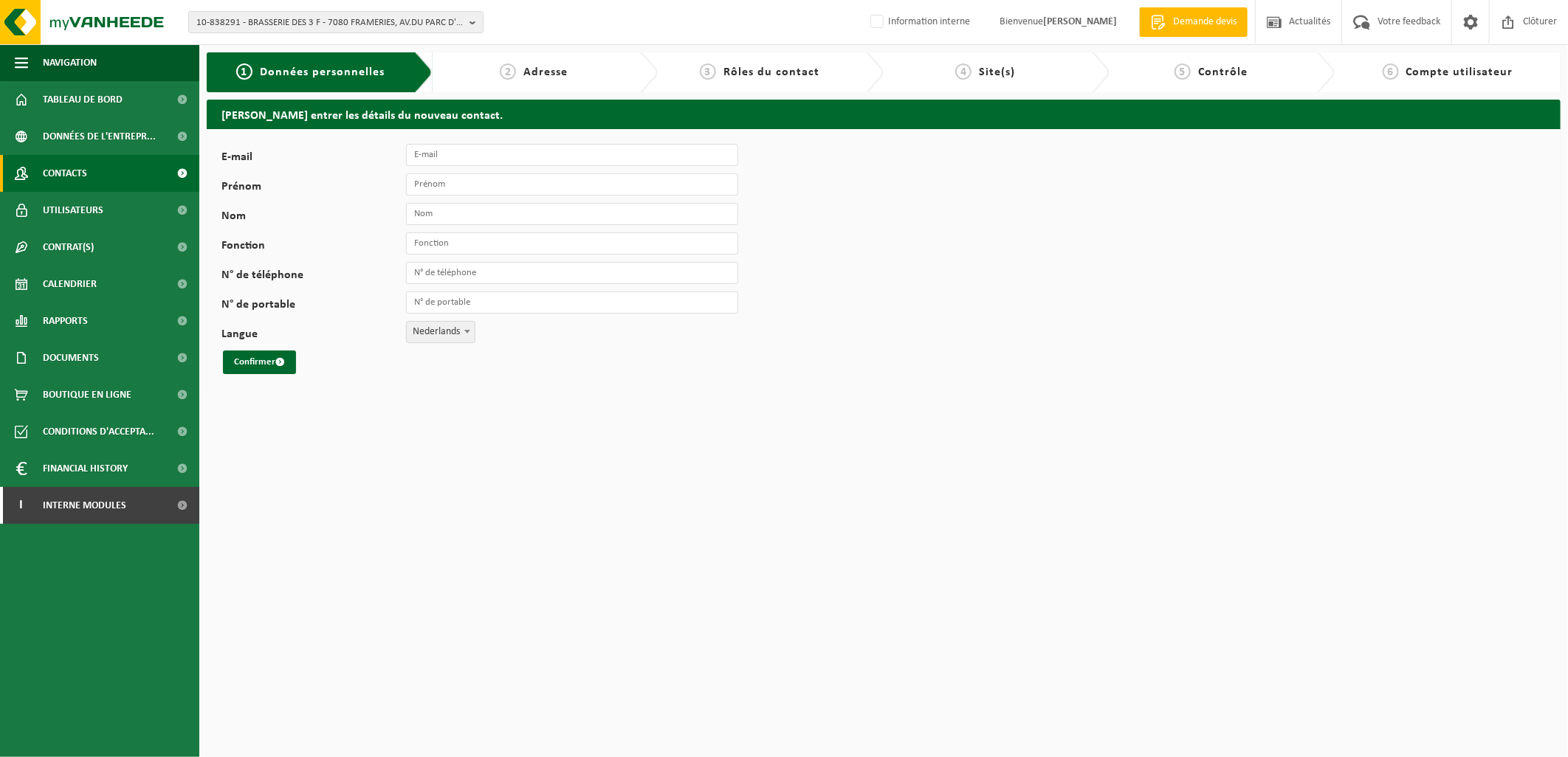
click at [100, 172] on link "Contacts" at bounding box center [99, 173] width 199 height 37
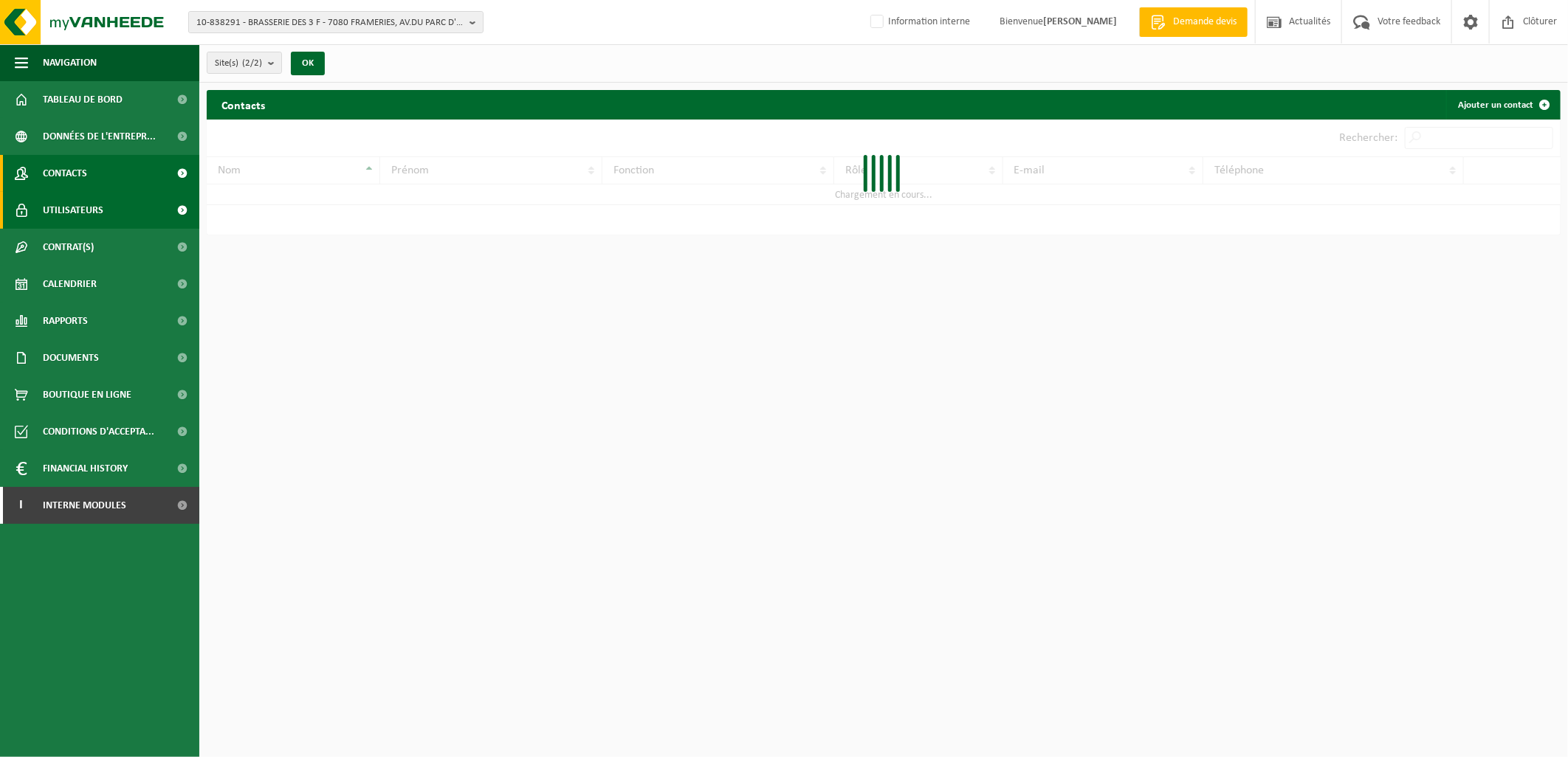
click at [101, 217] on span "Utilisateurs" at bounding box center [72, 210] width 60 height 37
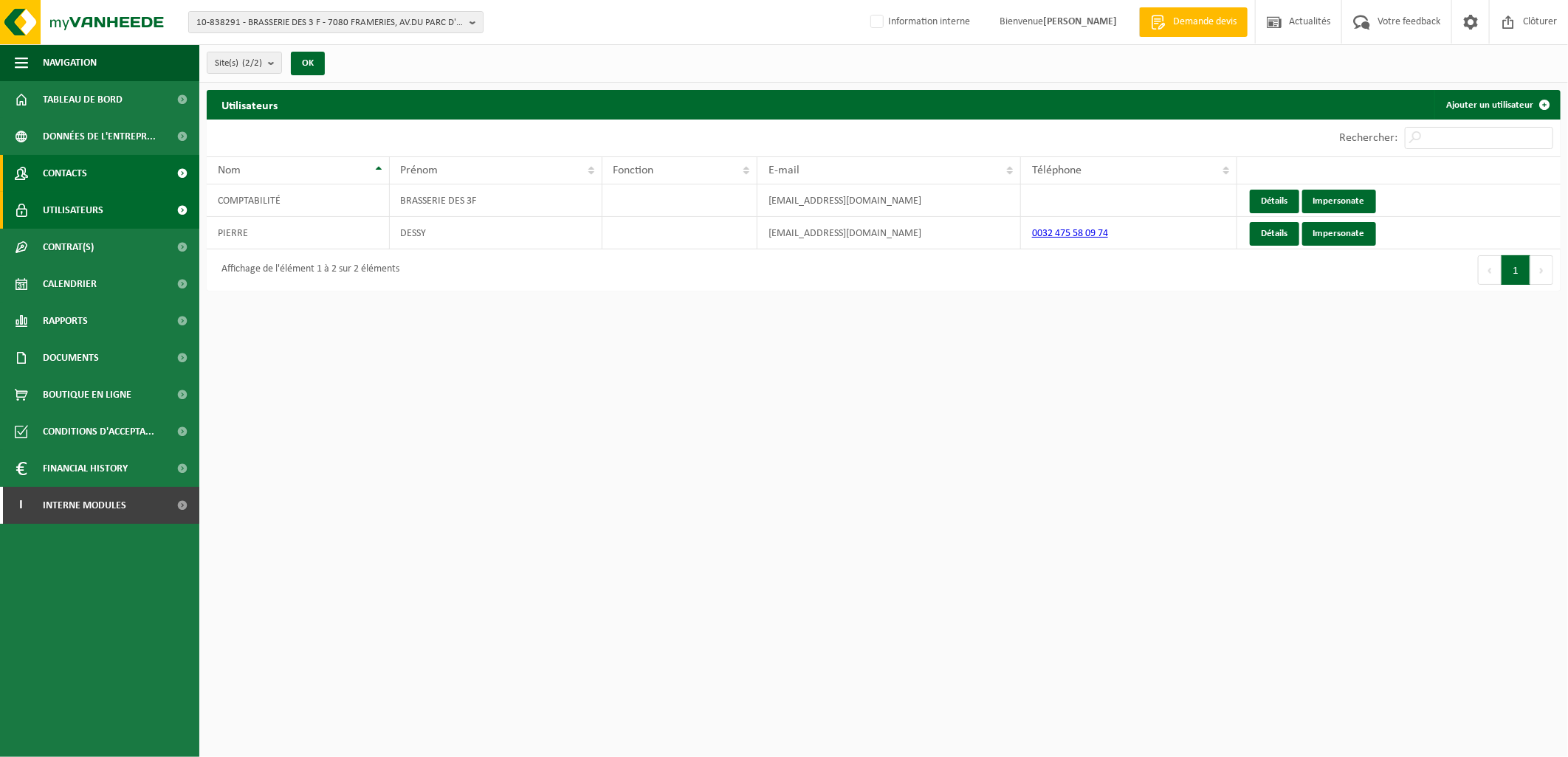
click at [112, 170] on link "Contacts" at bounding box center [99, 173] width 199 height 37
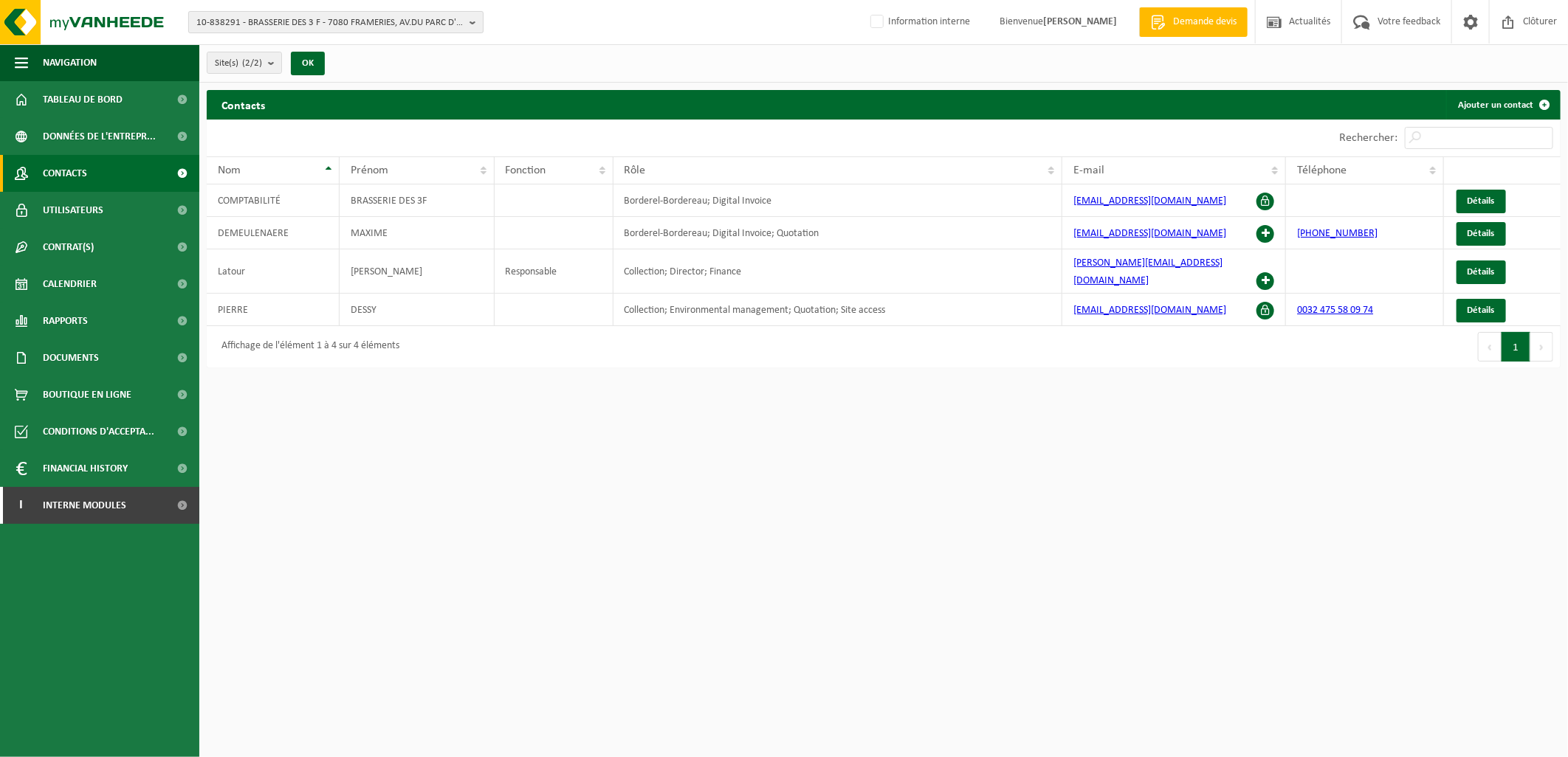
click at [299, 25] on span "10-838291 - BRASSERIE DES 3 F - 7080 FRAMERIES, AV.DU PARC D'AVENT.SCIENTIFIQUE…" at bounding box center [330, 23] width 267 height 22
type input "10-963304"
click at [304, 74] on li "10-963304 - FUTSAL ACADEMY THULIN - 7370 ELOUGES, AUDREGNIES 12" at bounding box center [336, 74] width 288 height 30
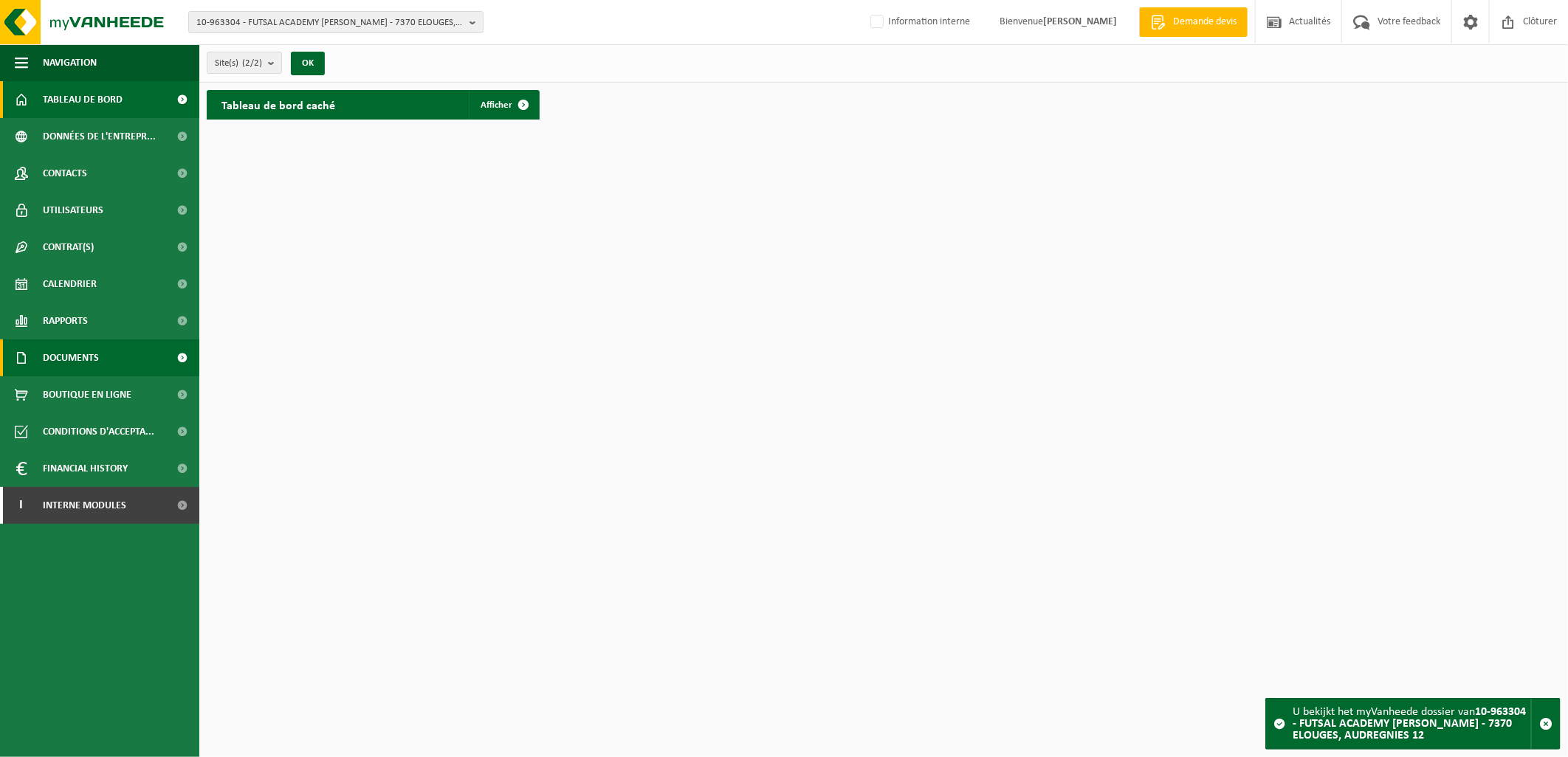
click at [91, 366] on span "Documents" at bounding box center [70, 357] width 56 height 37
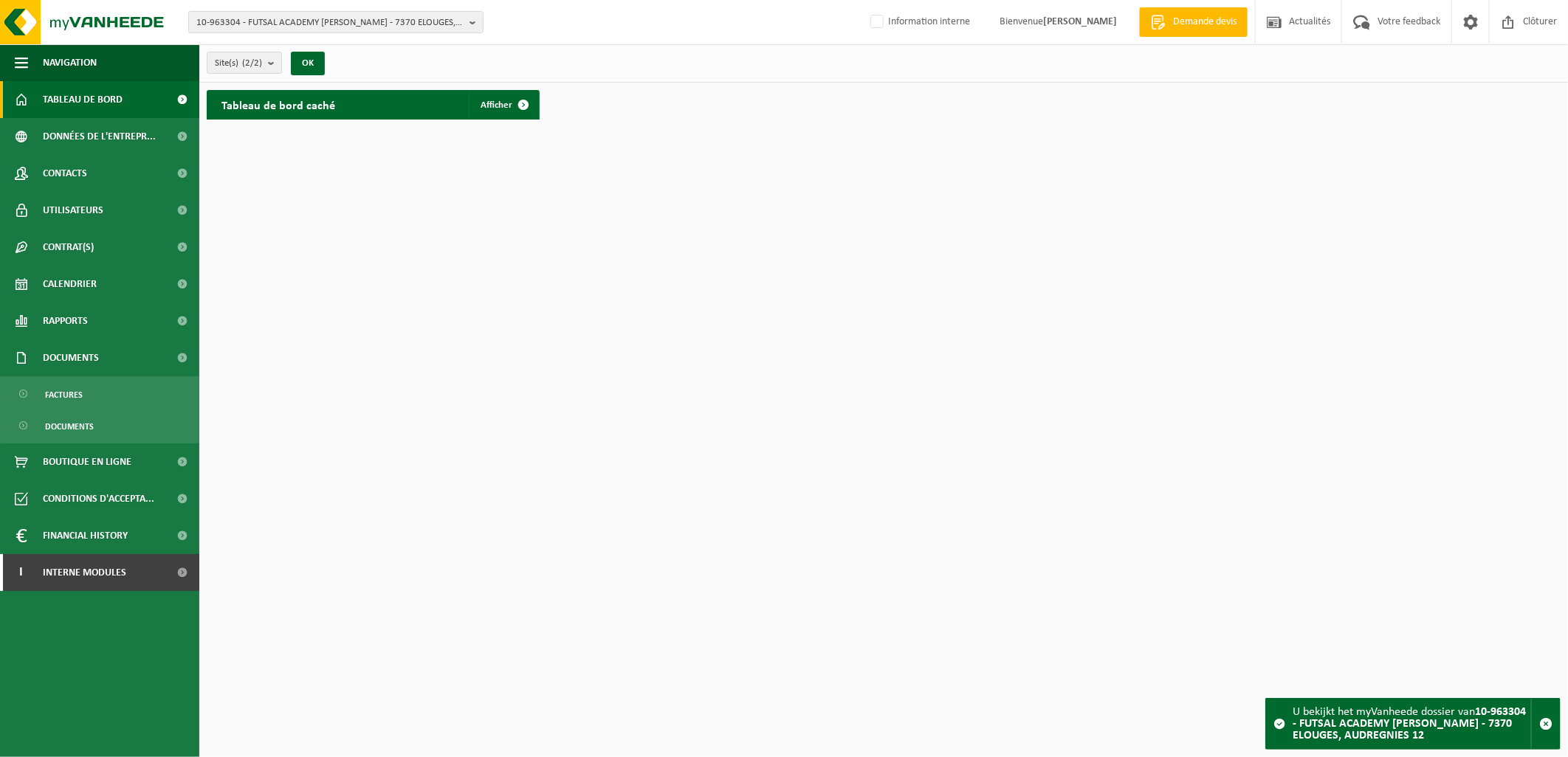
click at [94, 408] on ul "Factures Documents" at bounding box center [99, 410] width 199 height 67
click at [92, 404] on link "Factures" at bounding box center [100, 394] width 192 height 28
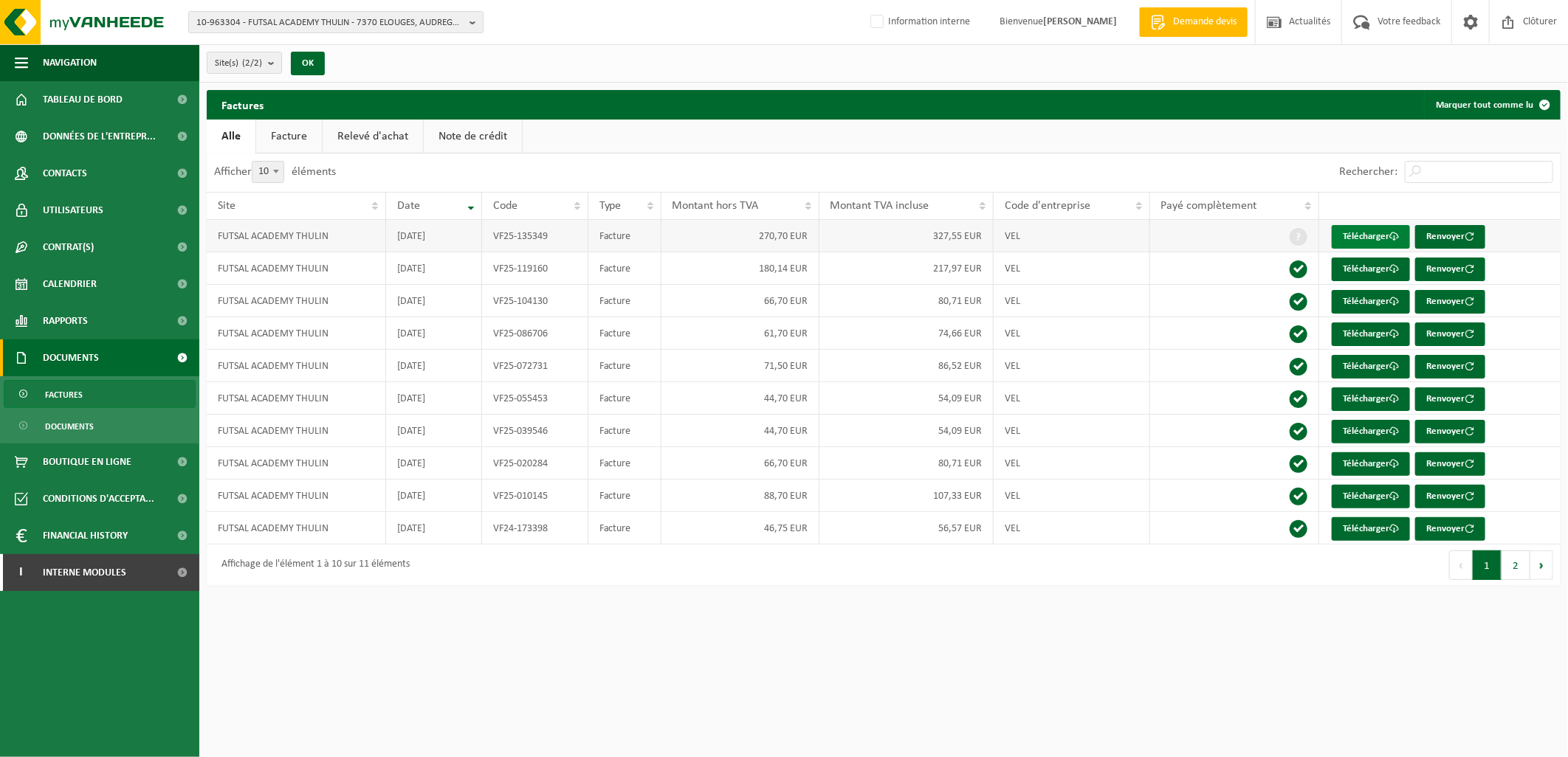
click at [1352, 234] on link "Télécharger" at bounding box center [1370, 237] width 78 height 24
click at [261, 20] on span "10-963304 - FUTSAL ACADEMY THULIN - 7370 ELOUGES, AUDREGNIES 12" at bounding box center [330, 23] width 267 height 22
type input "10-864311"
click at [323, 64] on strong "10-864311 - LUHA INVEST - 7370 DOUR, GRAND'PLACE 23" at bounding box center [287, 67] width 183 height 11
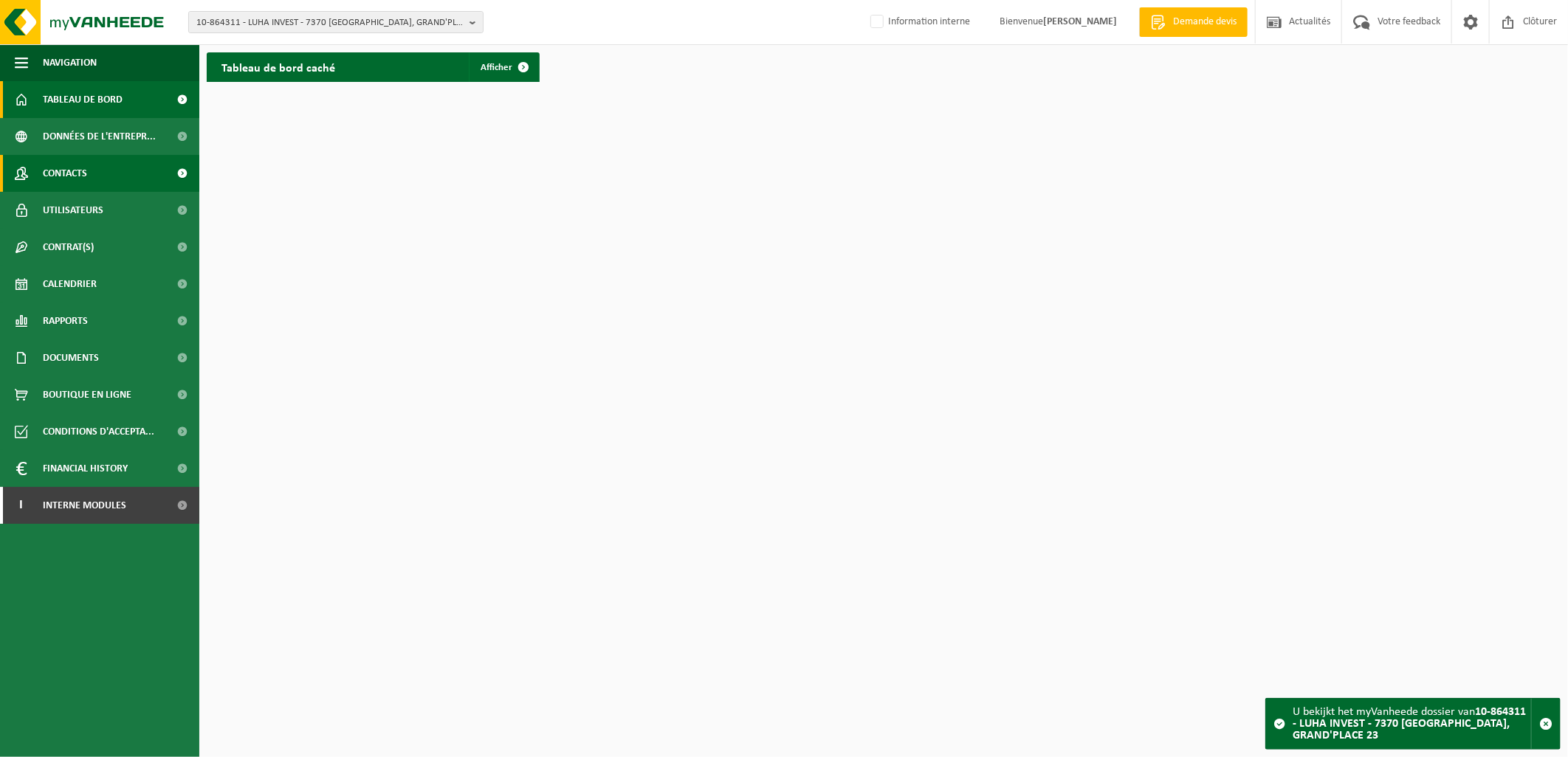
click at [106, 173] on link "Contacts" at bounding box center [99, 173] width 199 height 37
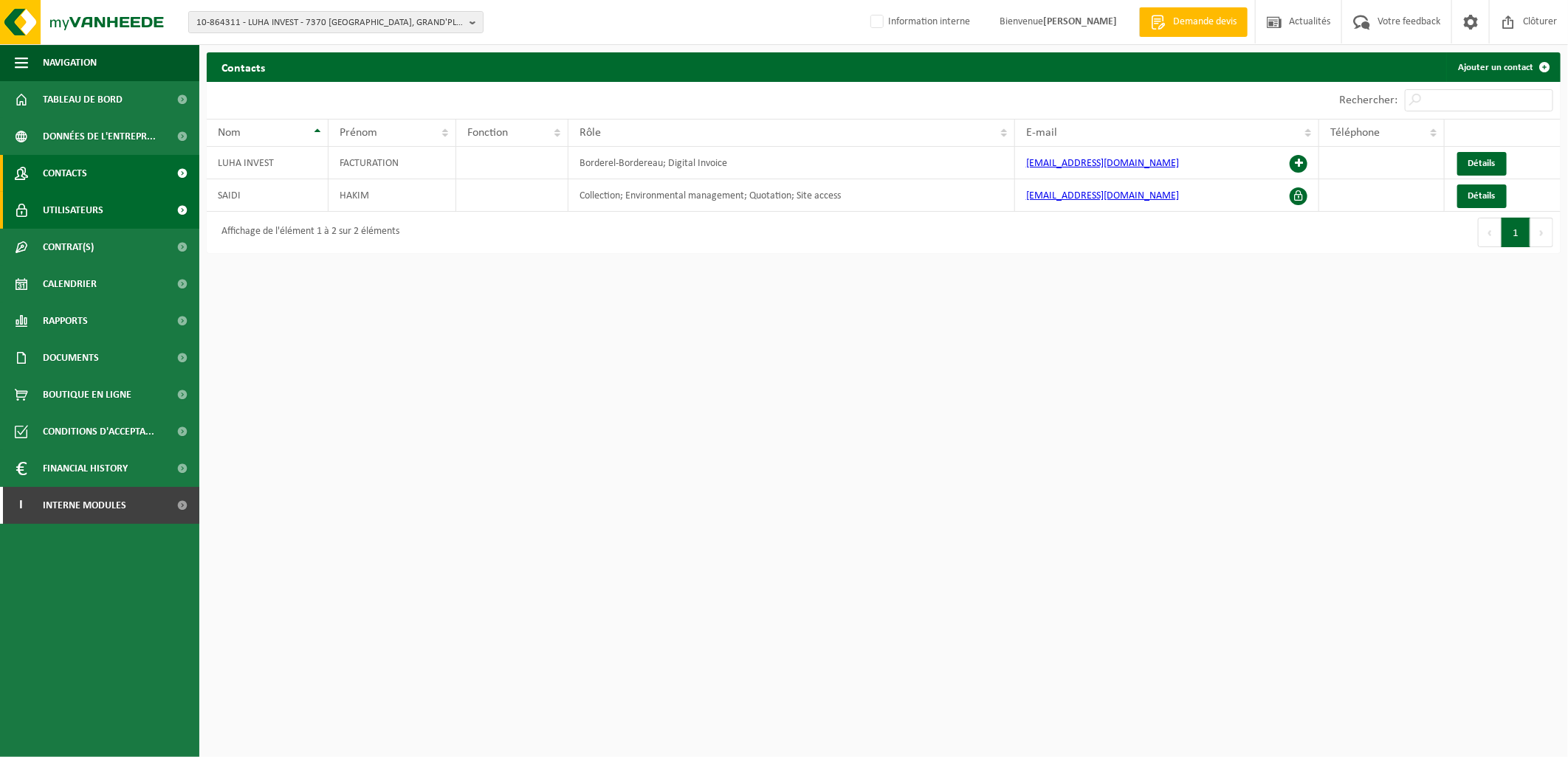
click at [93, 208] on span "Utilisateurs" at bounding box center [72, 210] width 60 height 37
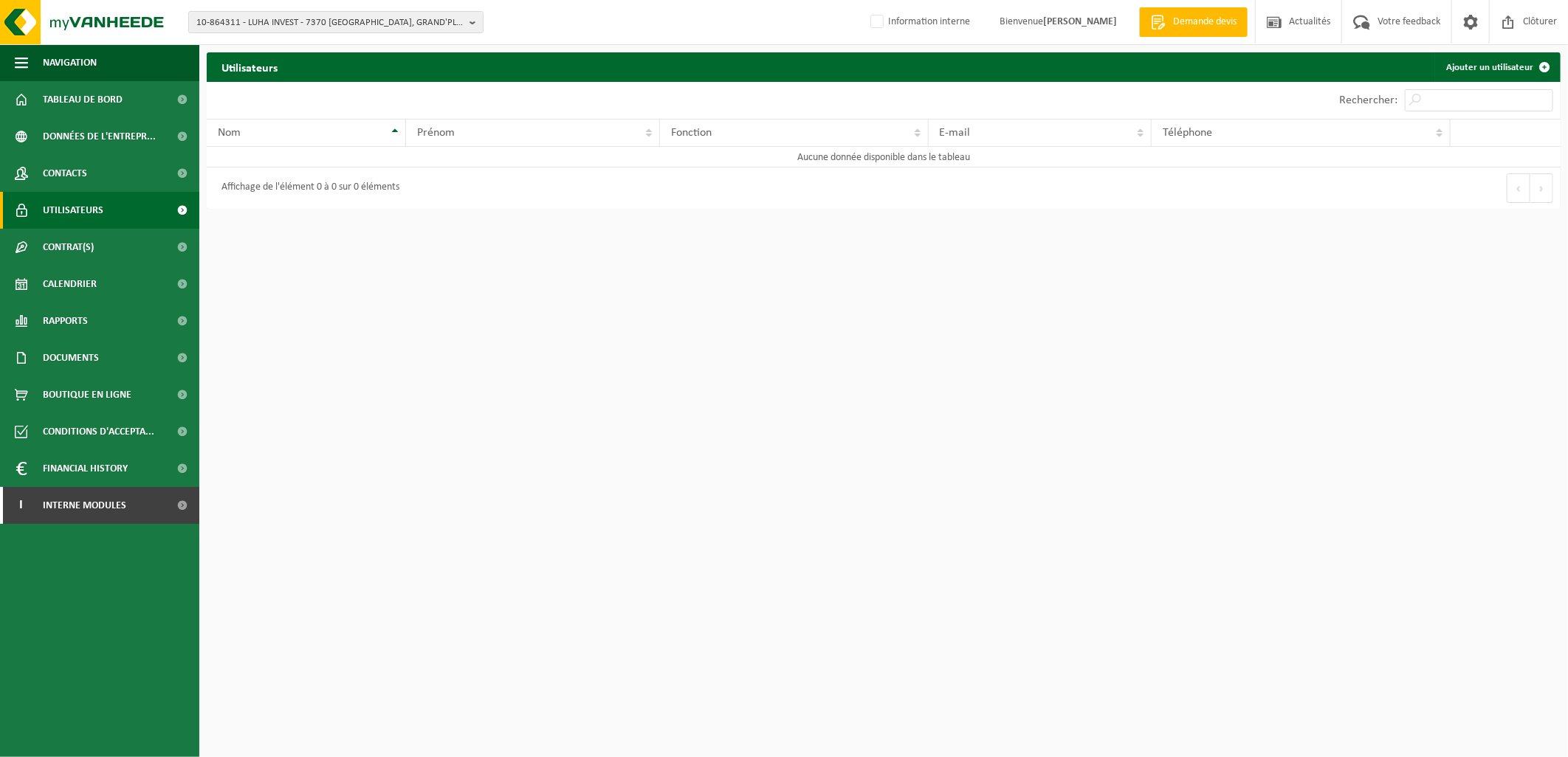
click at [94, 351] on span "Documents" at bounding box center [70, 357] width 56 height 37
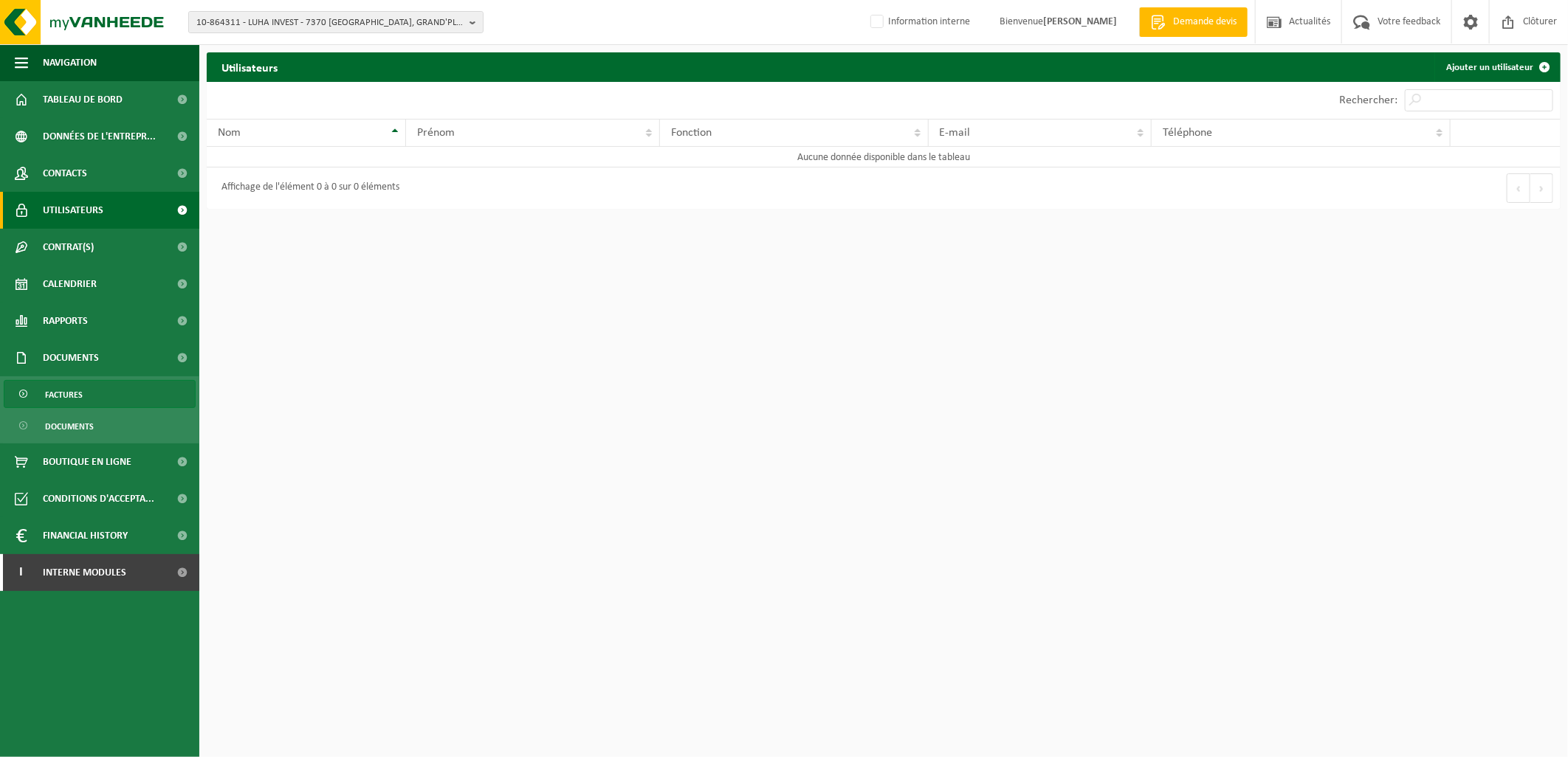
click at [100, 381] on link "Factures" at bounding box center [100, 394] width 192 height 28
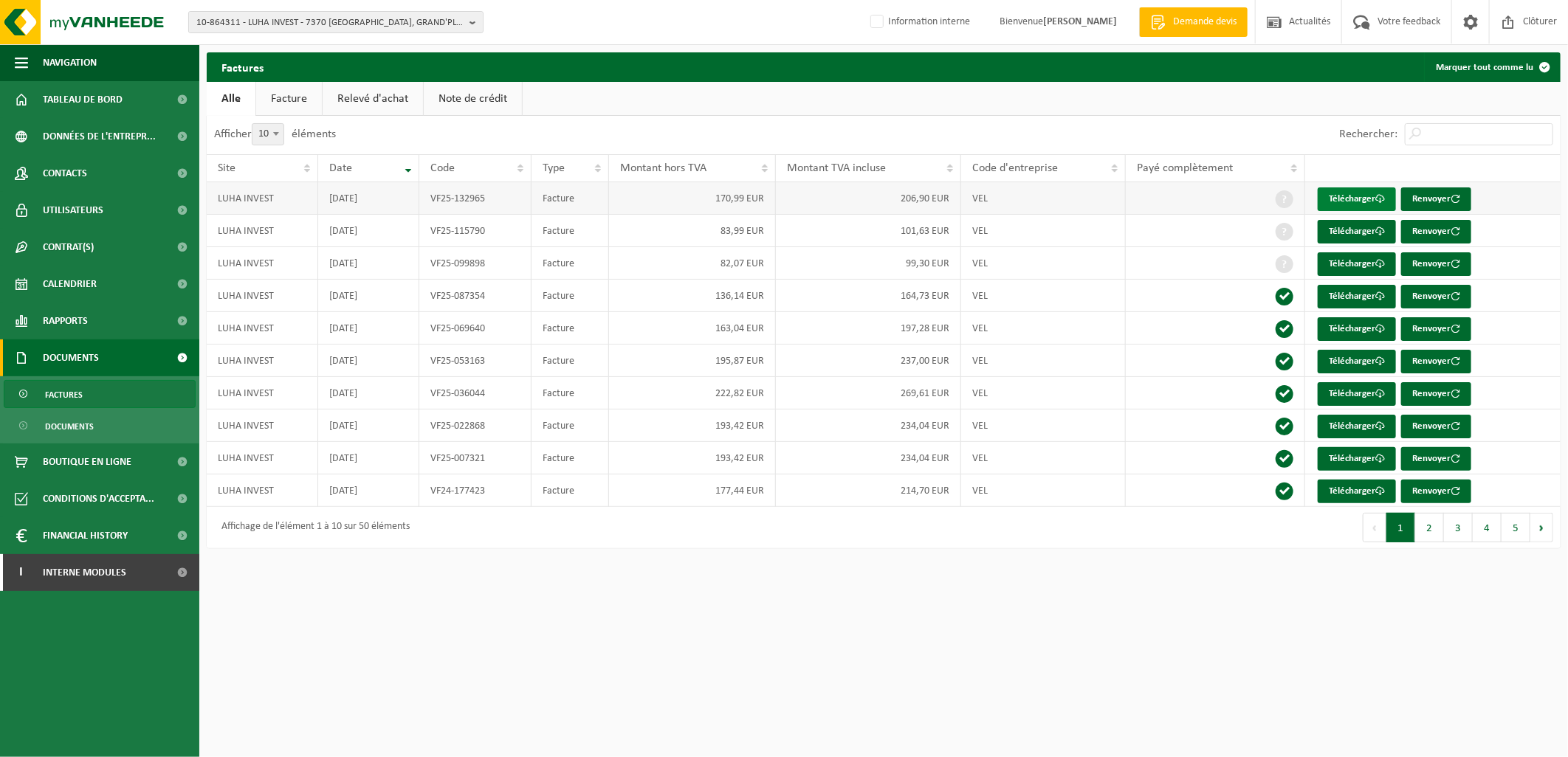
click at [1354, 202] on link "Télécharger" at bounding box center [1356, 199] width 78 height 24
